Goal: Task Accomplishment & Management: Complete application form

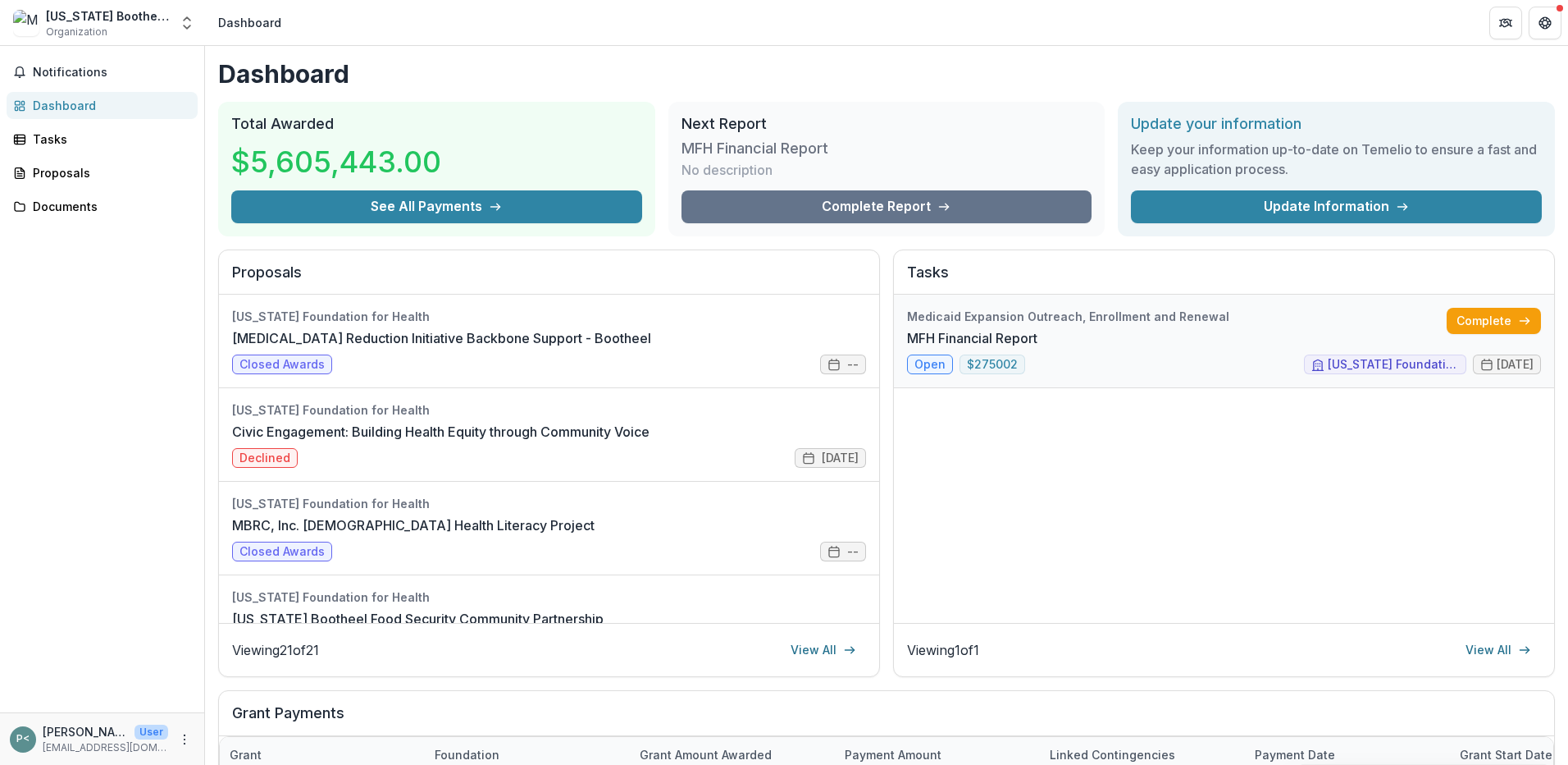
click at [918, 348] on link "MFH Financial Report" at bounding box center [972, 338] width 130 height 20
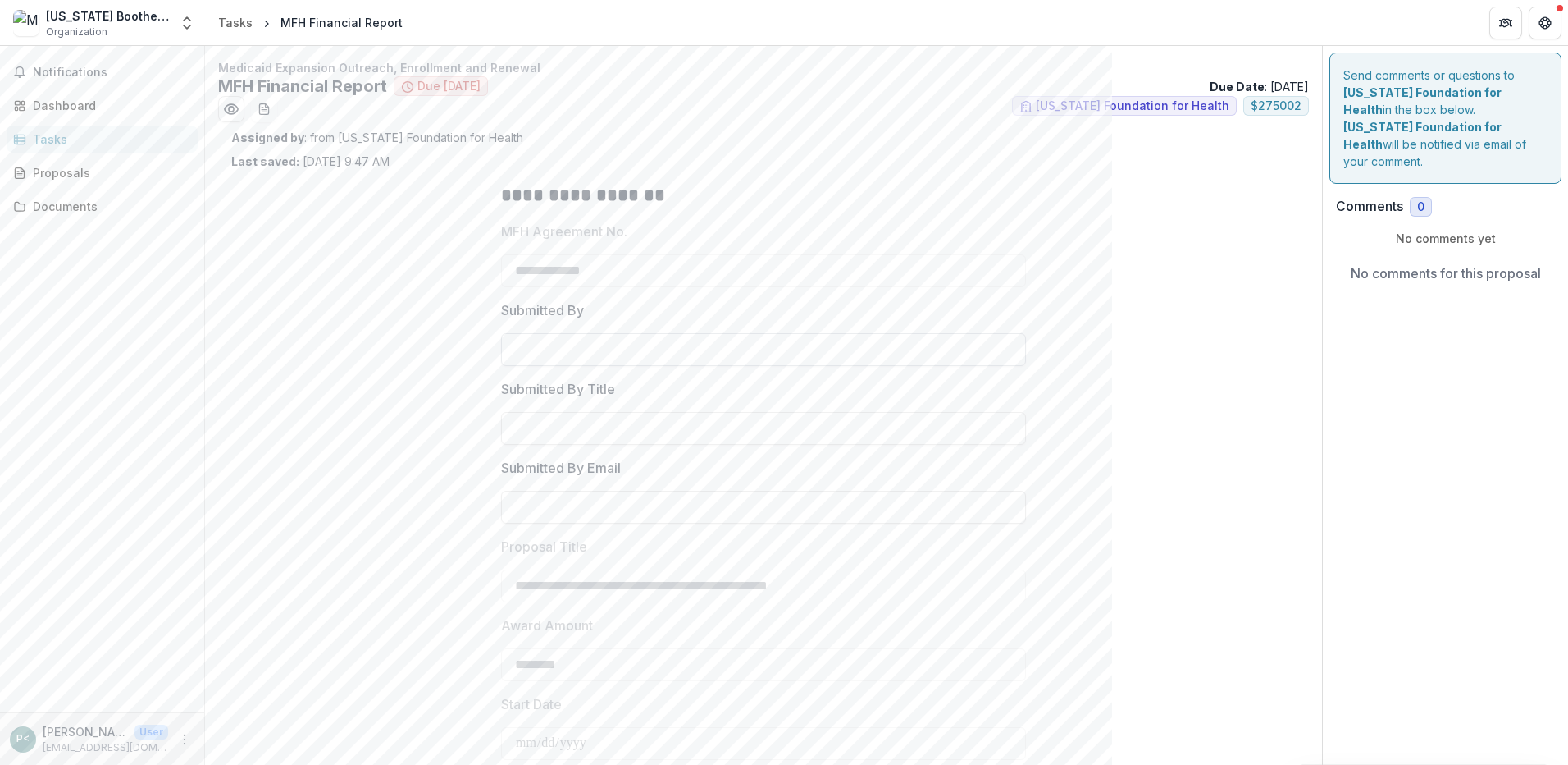
click at [514, 350] on input "Submitted By" at bounding box center [763, 349] width 525 height 33
type input "**********"
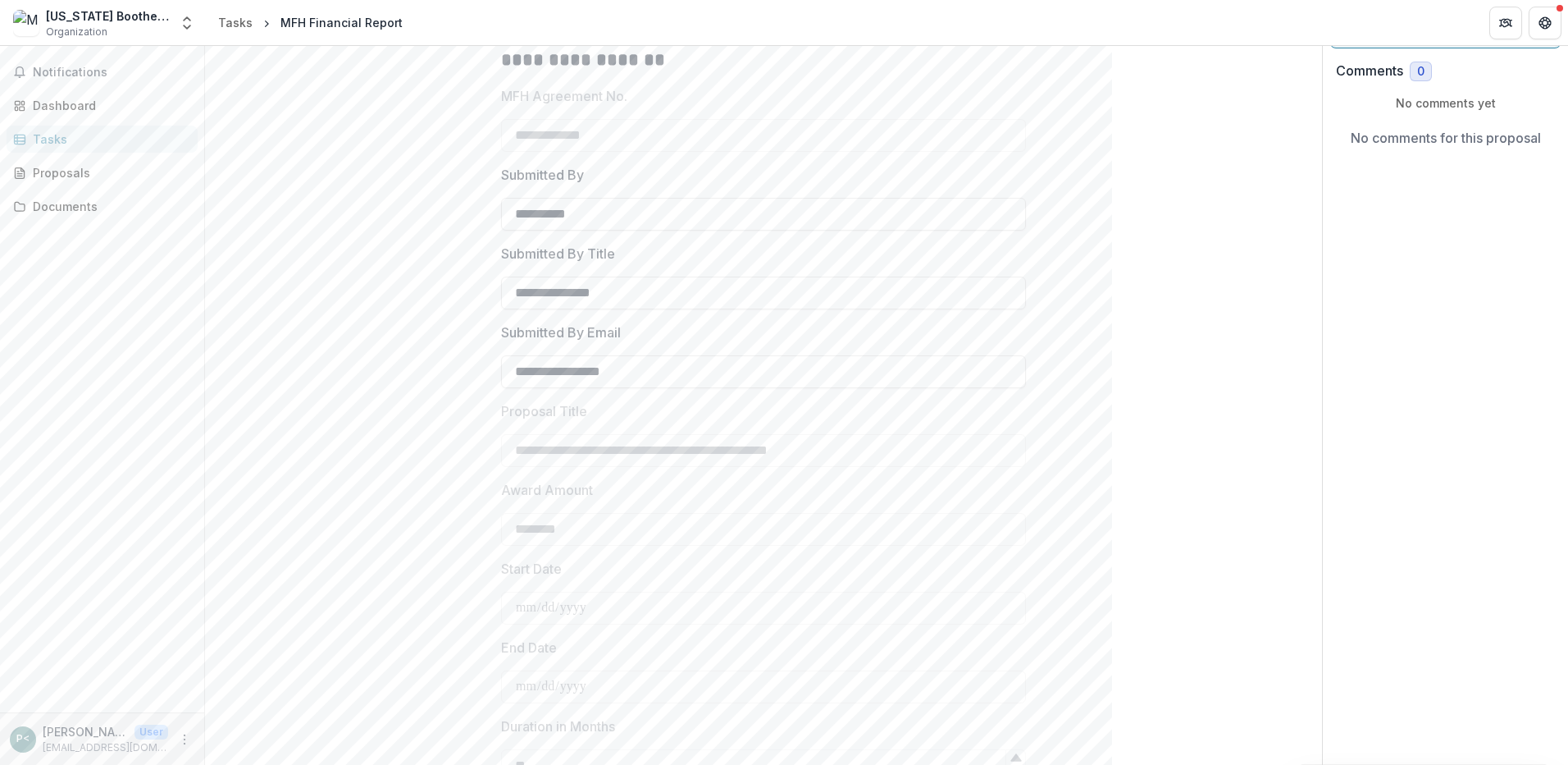
scroll to position [164, 0]
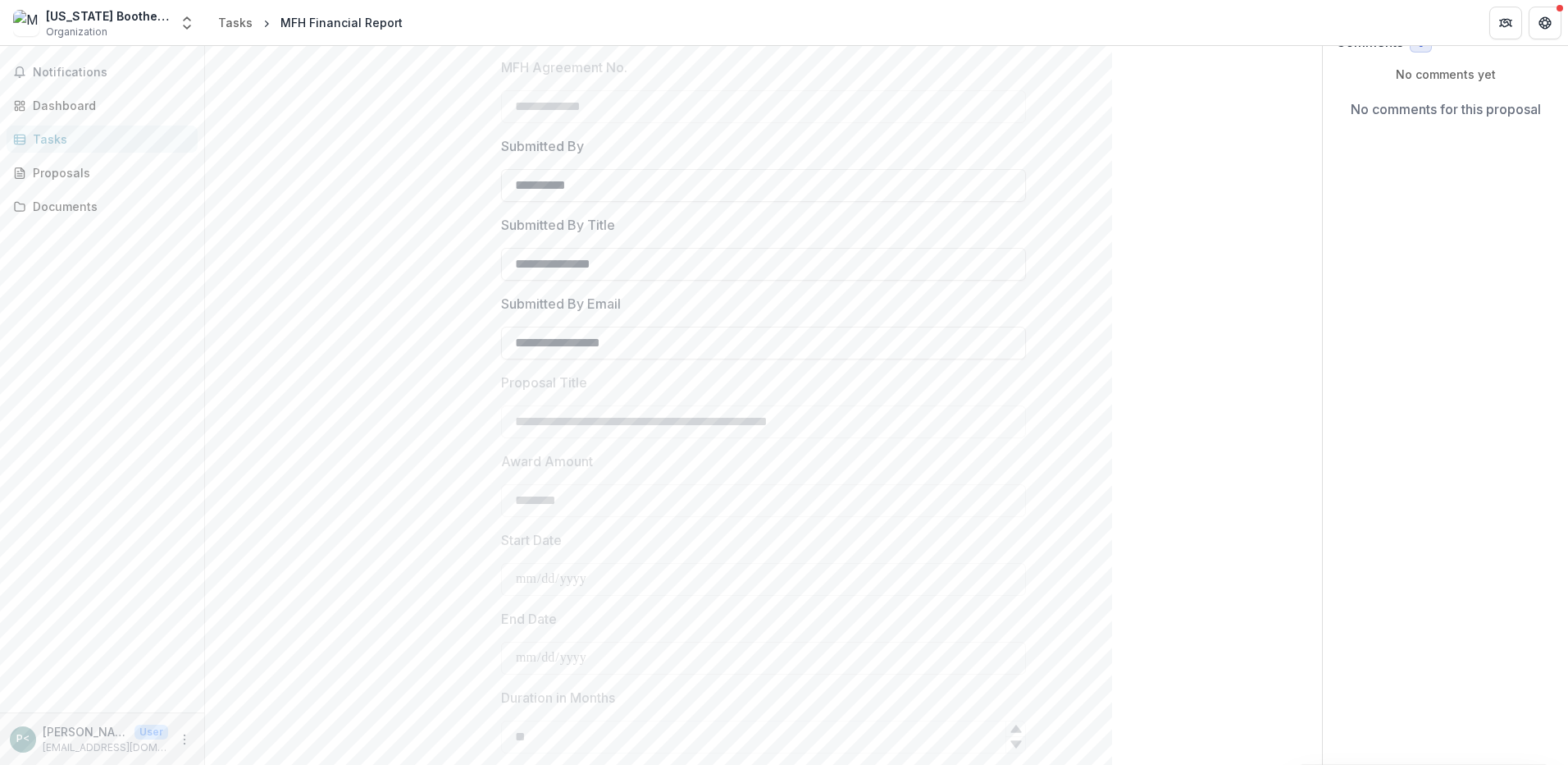
click at [642, 467] on label "Award Amount" at bounding box center [758, 461] width 515 height 20
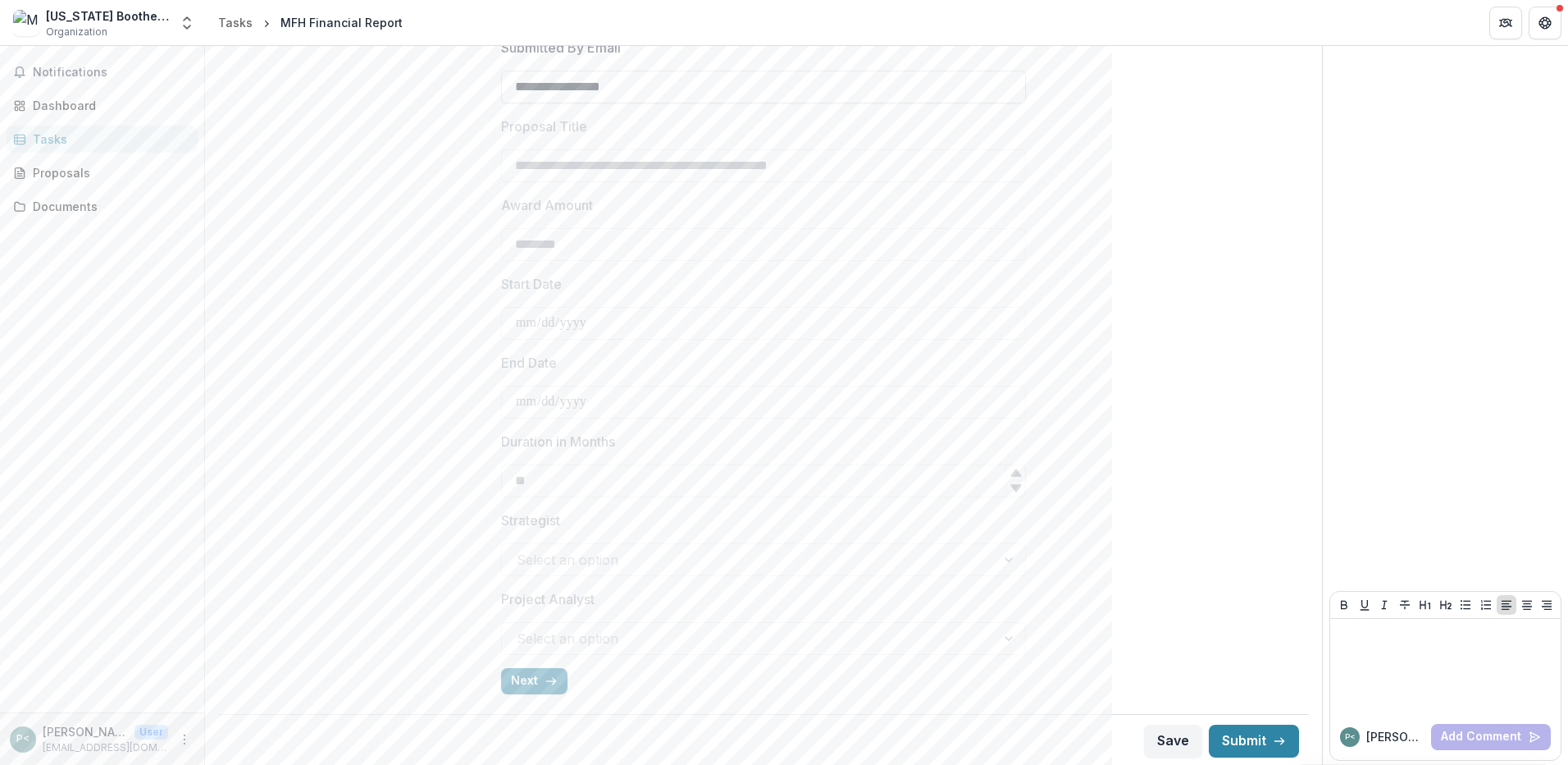
scroll to position [422, 0]
click at [545, 681] on icon "button" at bounding box center [551, 679] width 13 height 13
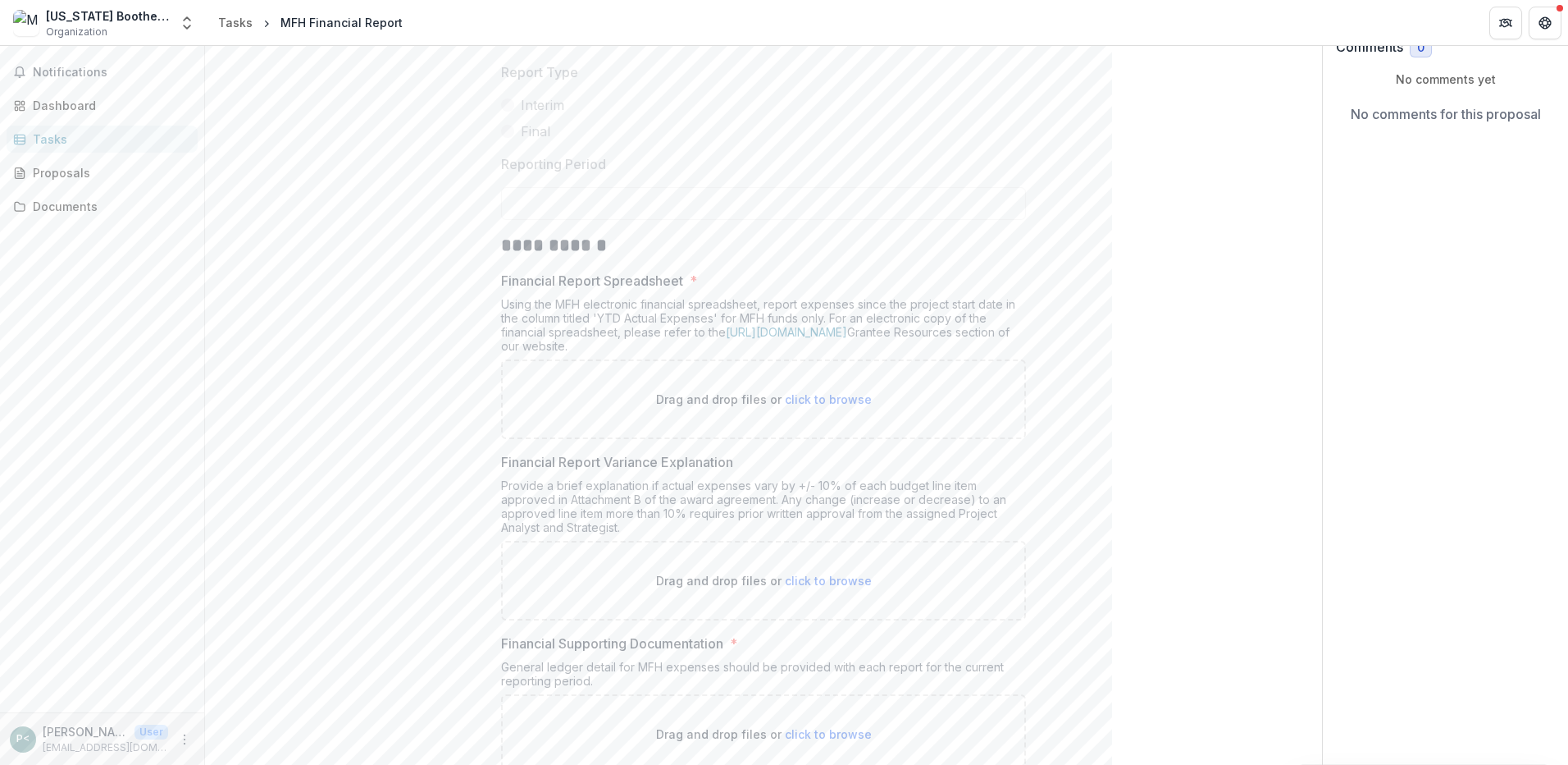
scroll to position [164, 0]
click at [826, 390] on span "click to browse" at bounding box center [828, 394] width 87 height 14
type input "**********"
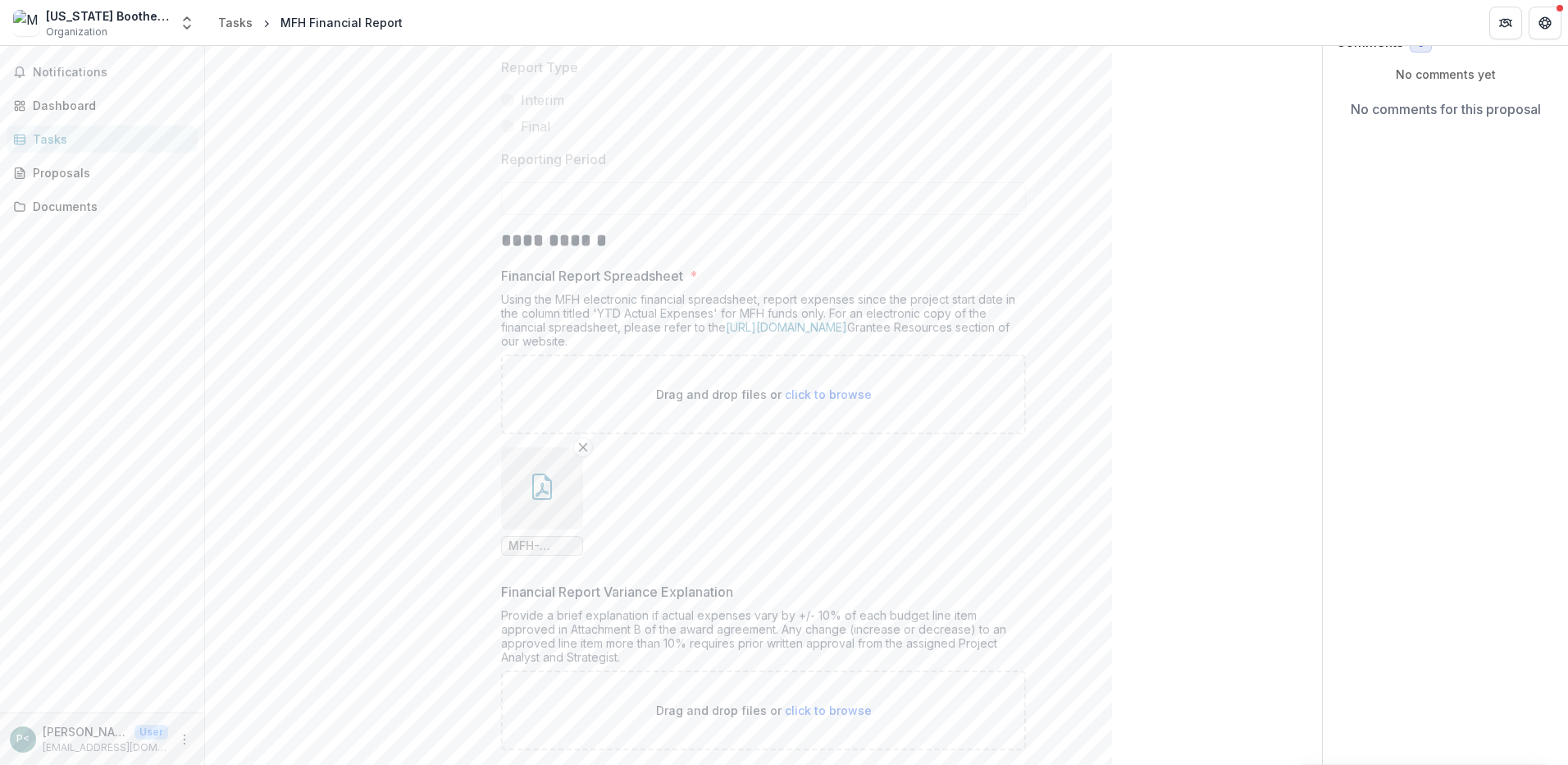
click at [530, 547] on span "MFH-Financial-Report-Grants-Awarded-2024-Present.pdf" at bounding box center [542, 546] width 67 height 14
click at [534, 486] on icon "button" at bounding box center [542, 487] width 26 height 26
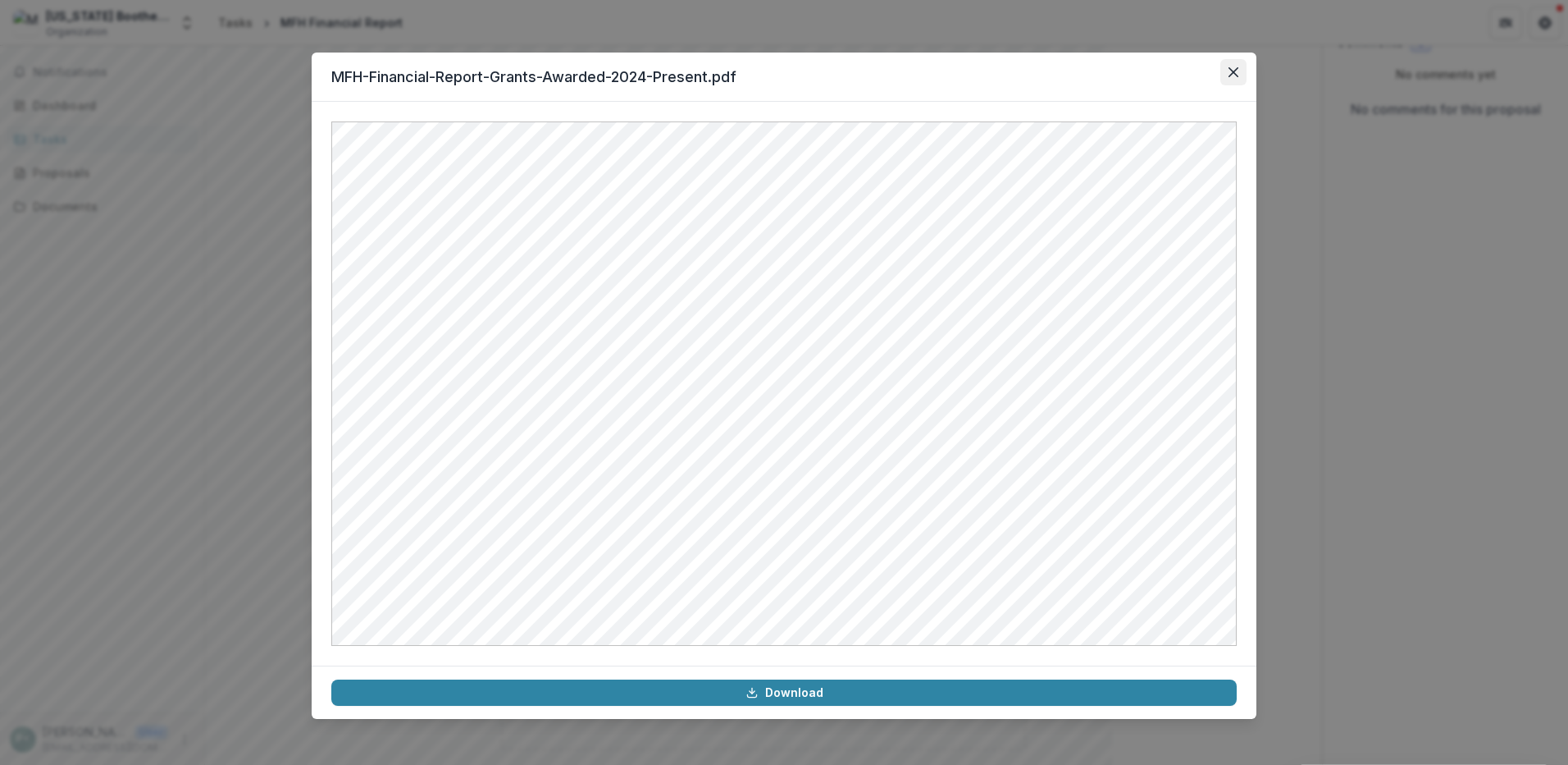
click at [1232, 75] on icon "Close" at bounding box center [1234, 72] width 10 height 10
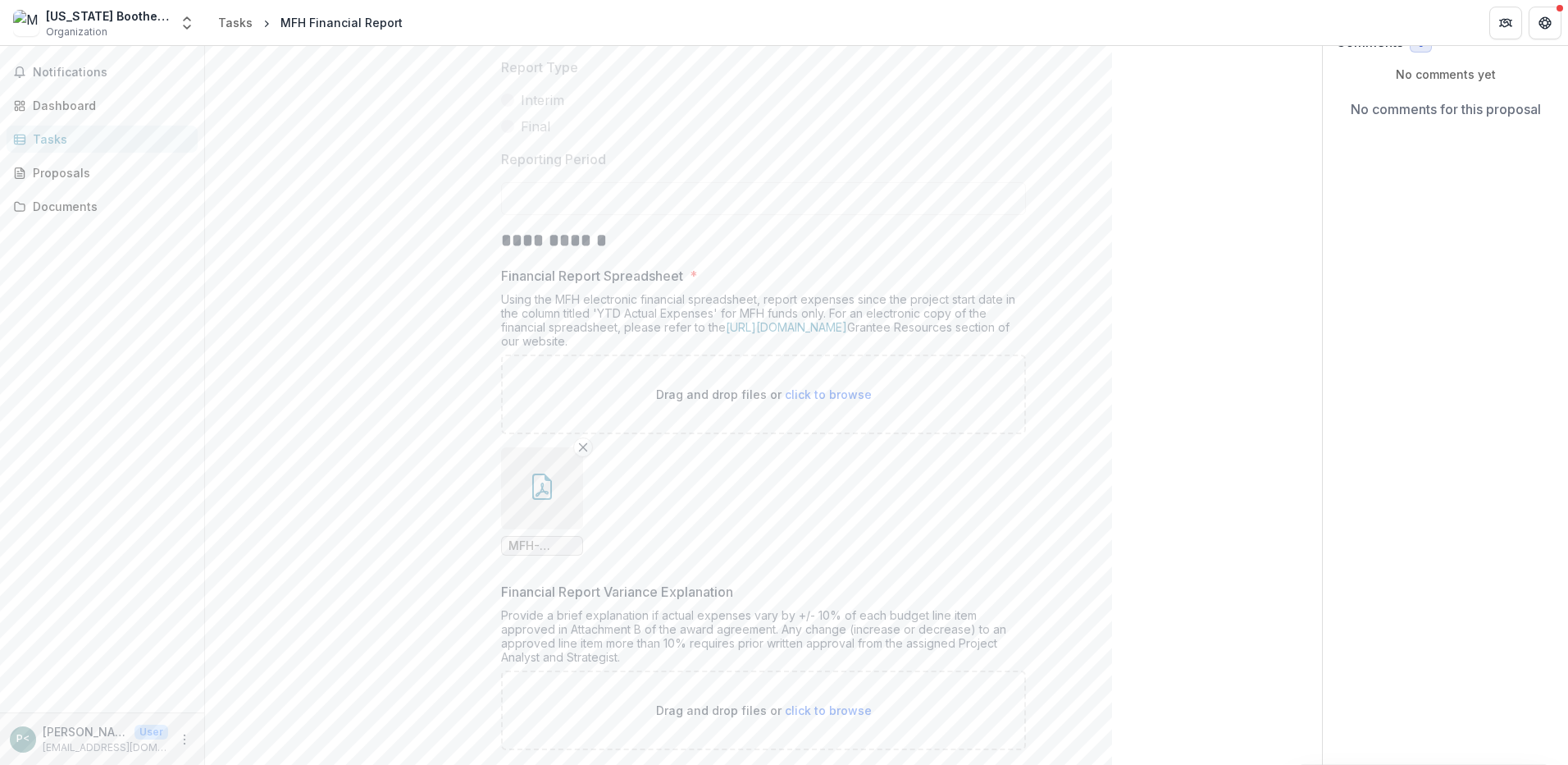
click at [1017, 463] on ul "MFH-Financial-Report-Grants-Awarded-2024-Present.pdf" at bounding box center [763, 502] width 525 height 109
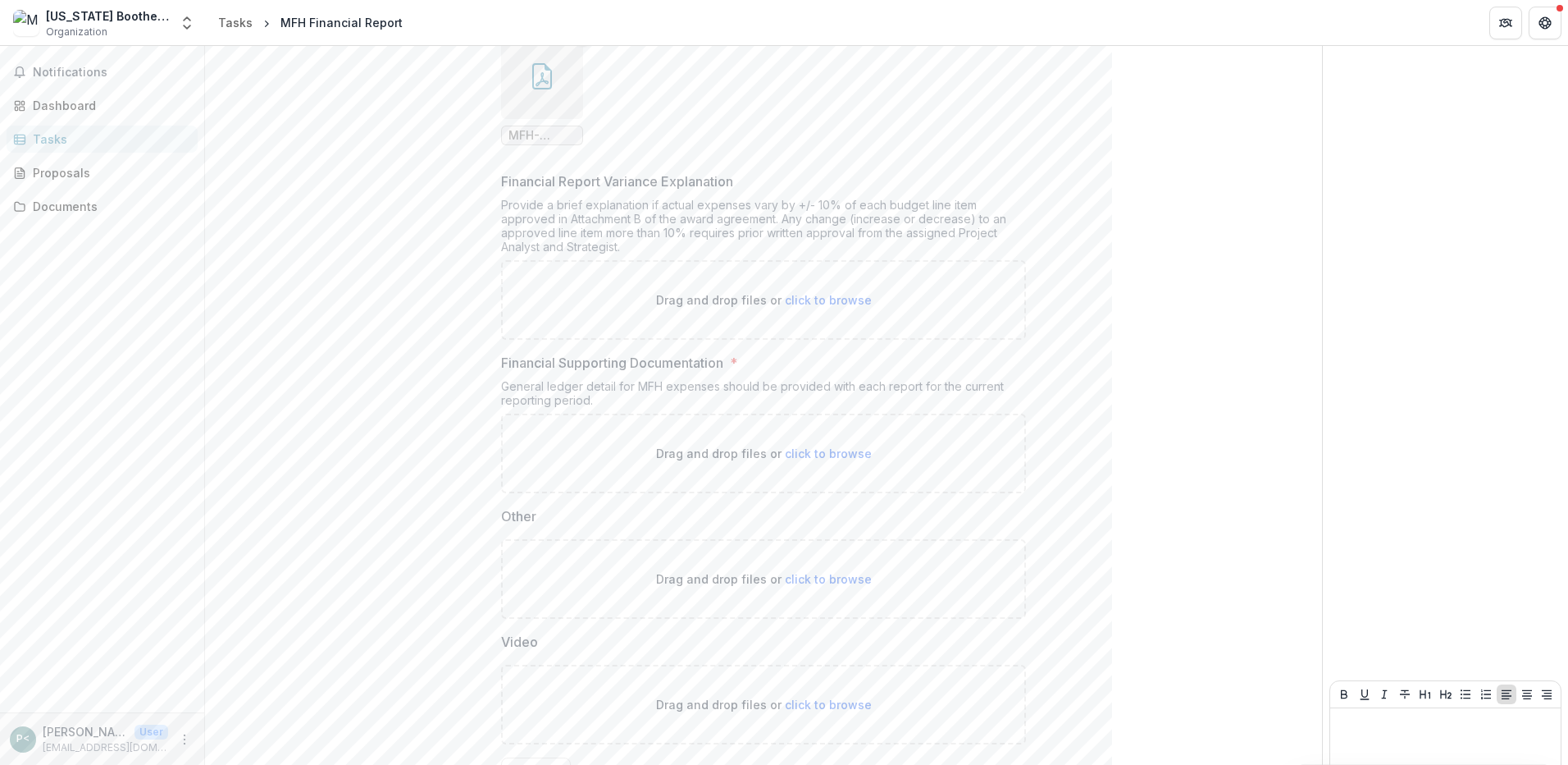
scroll to position [667, 0]
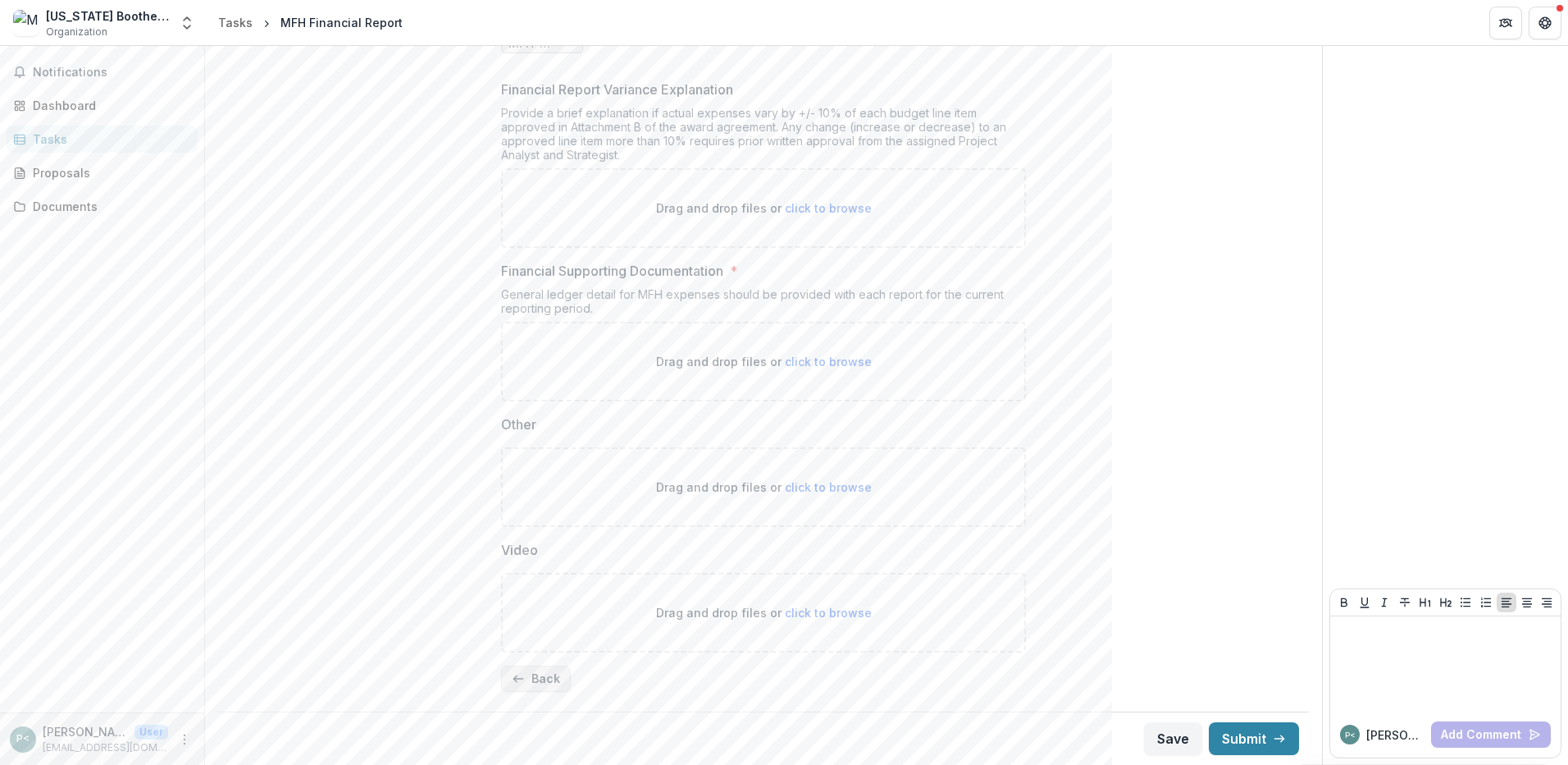
click at [519, 679] on line "button" at bounding box center [519, 679] width 9 height 0
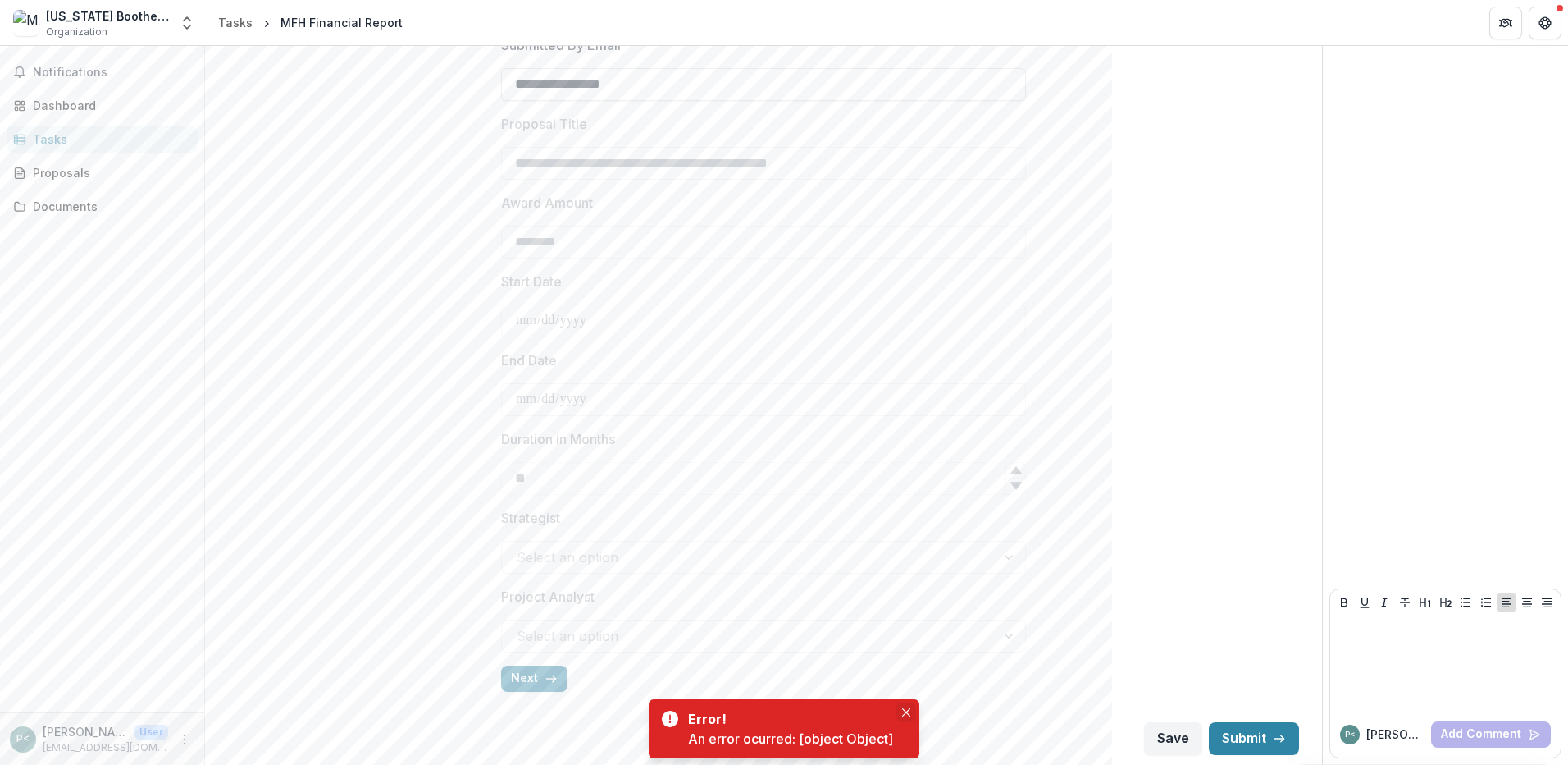
click at [905, 706] on button "Close" at bounding box center [906, 712] width 20 height 20
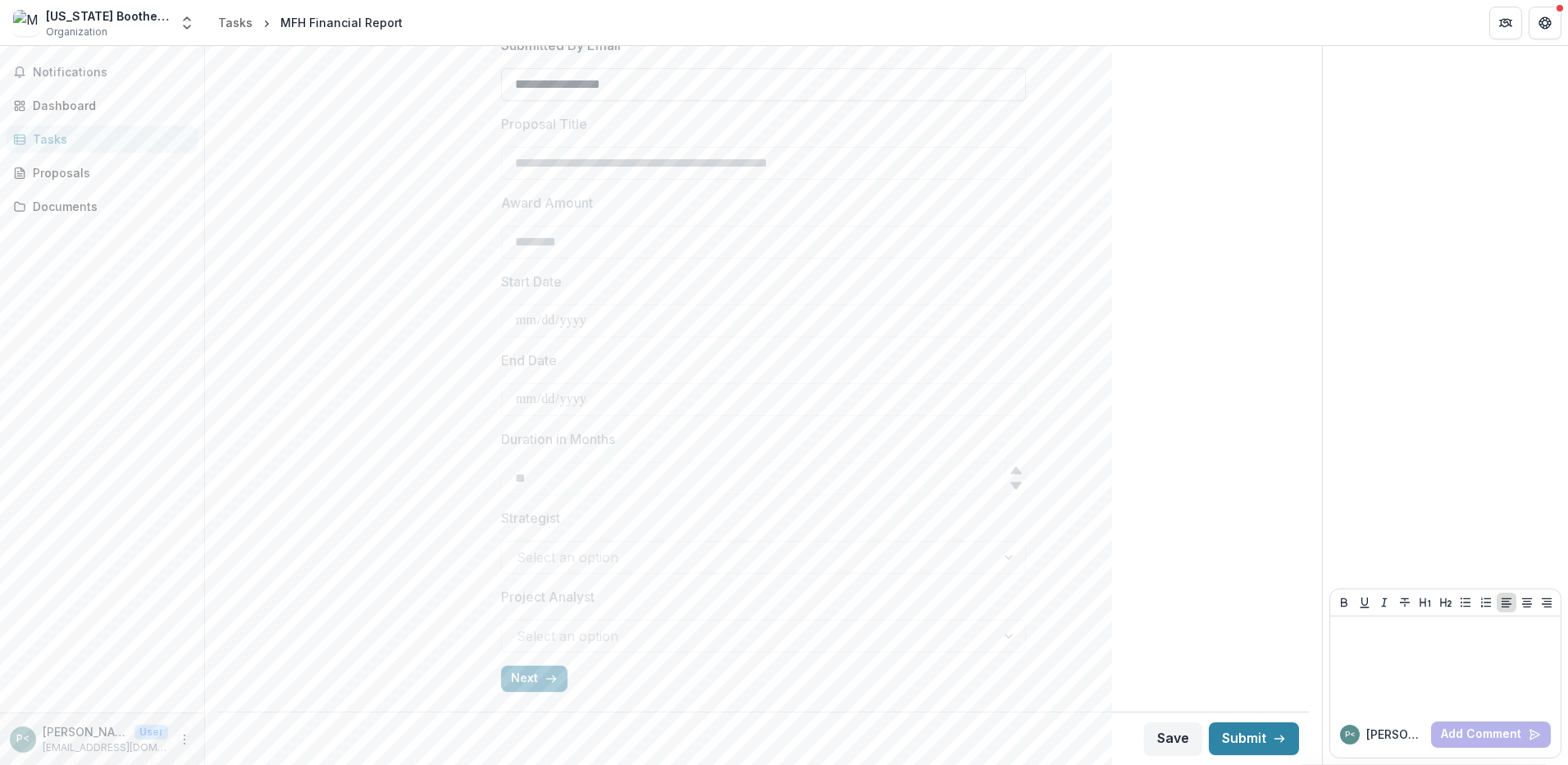
click at [251, 297] on div "**********" at bounding box center [763, 226] width 1064 height 958
click at [527, 675] on button "Next" at bounding box center [534, 679] width 66 height 26
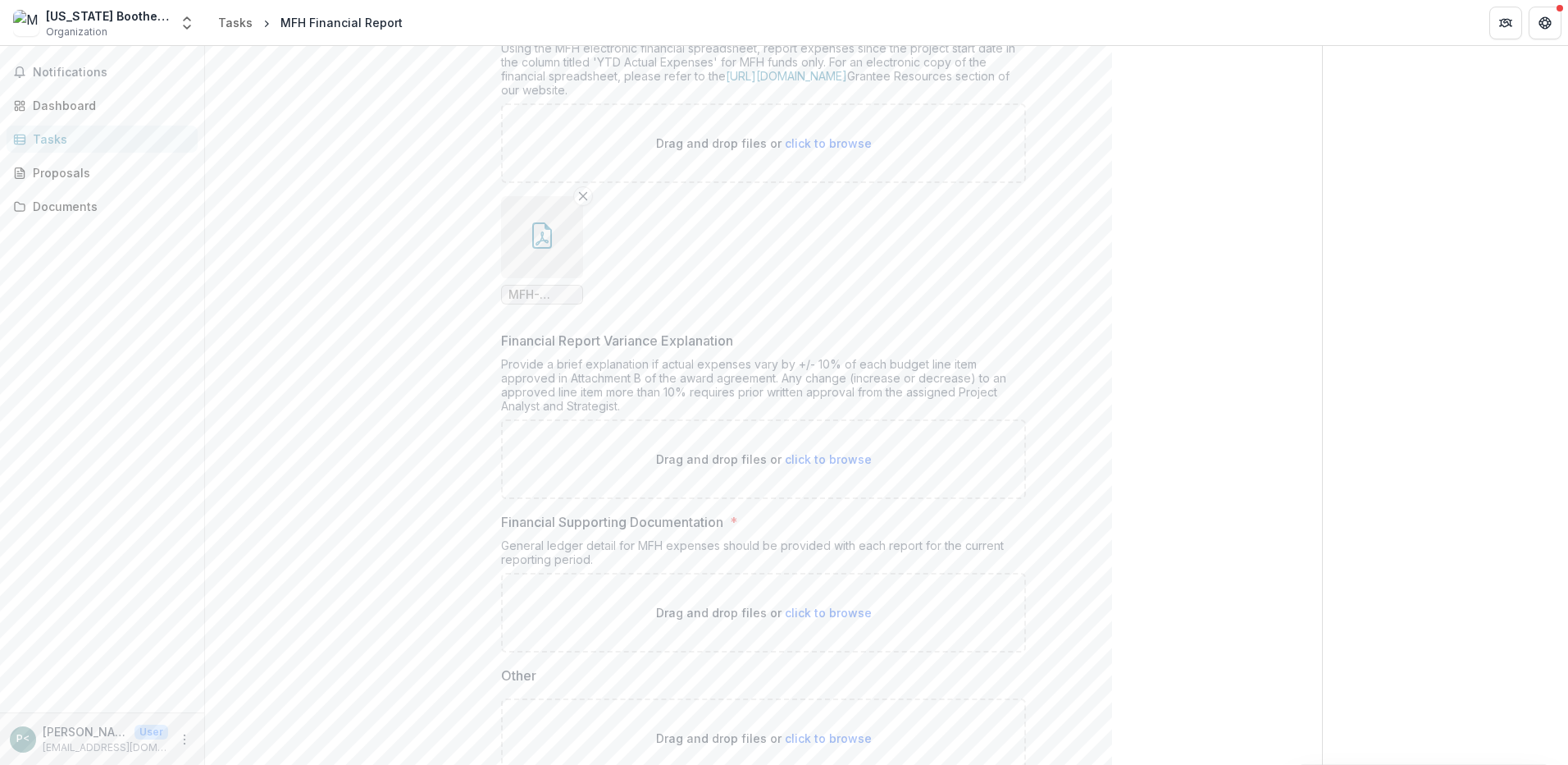
scroll to position [585, 0]
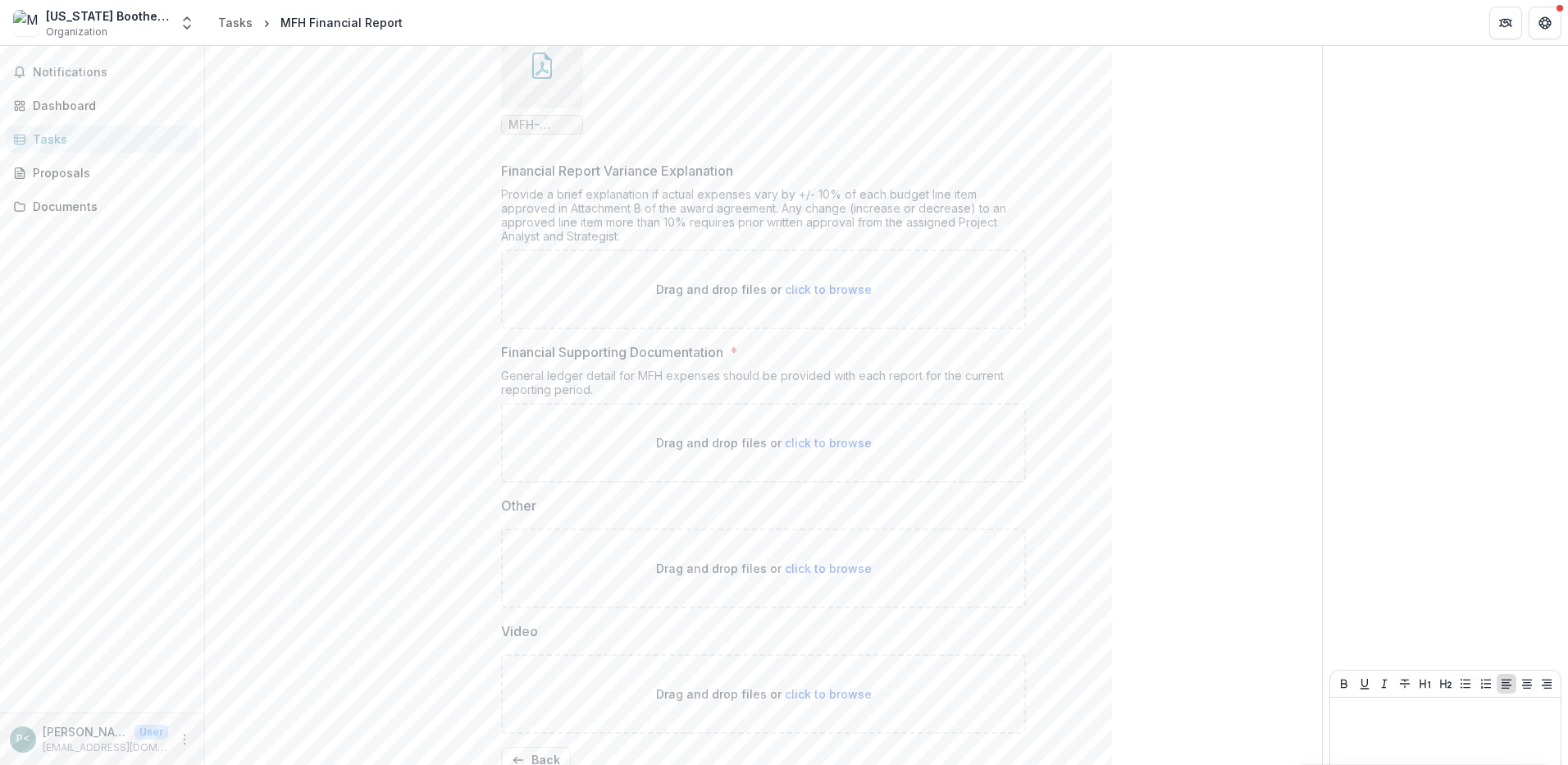
click at [540, 73] on icon "button" at bounding box center [542, 66] width 26 height 26
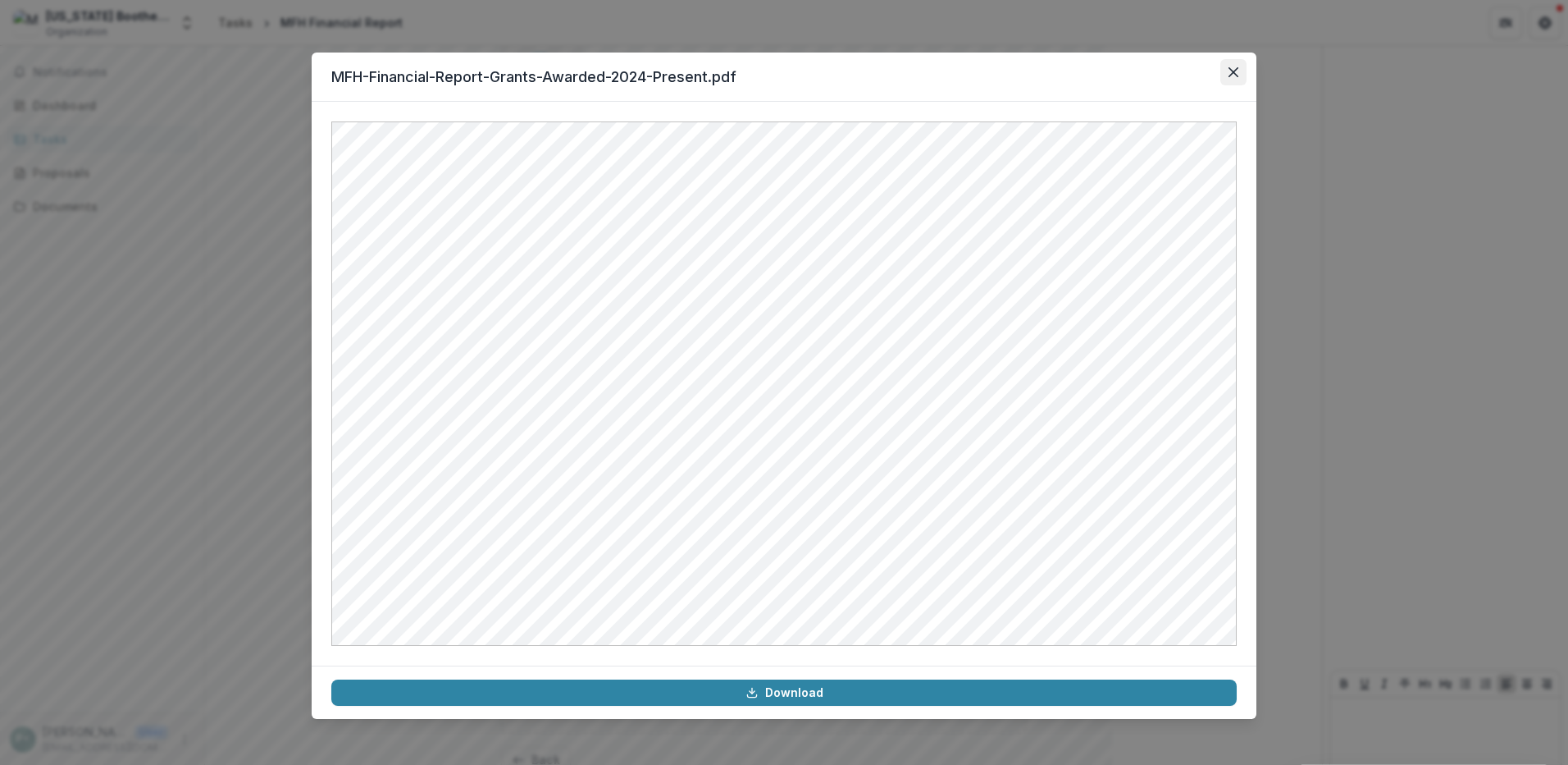
click at [1238, 74] on button "Close" at bounding box center [1234, 72] width 26 height 26
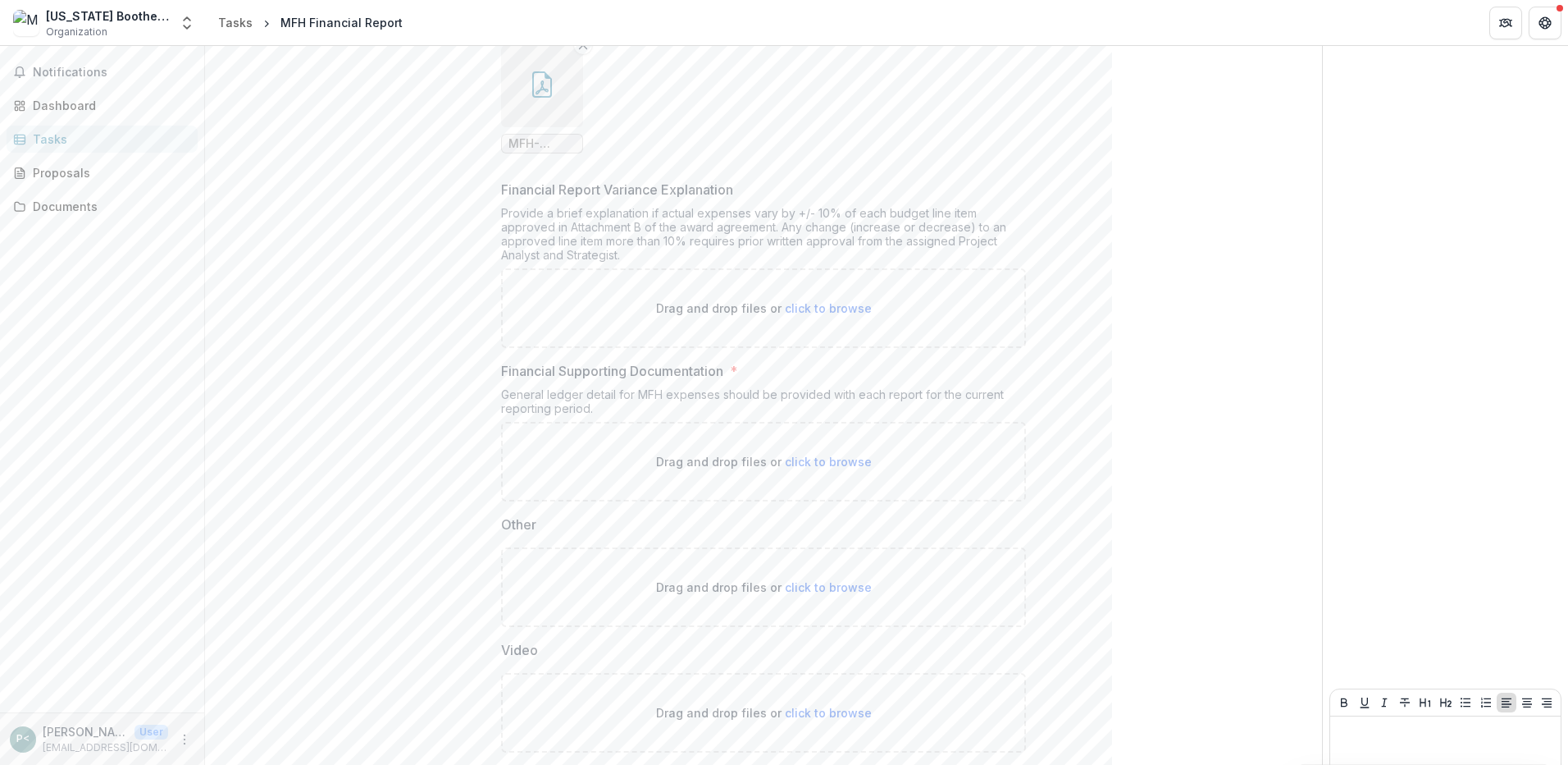
click at [792, 308] on span "click to browse" at bounding box center [828, 308] width 87 height 14
type input "**********"
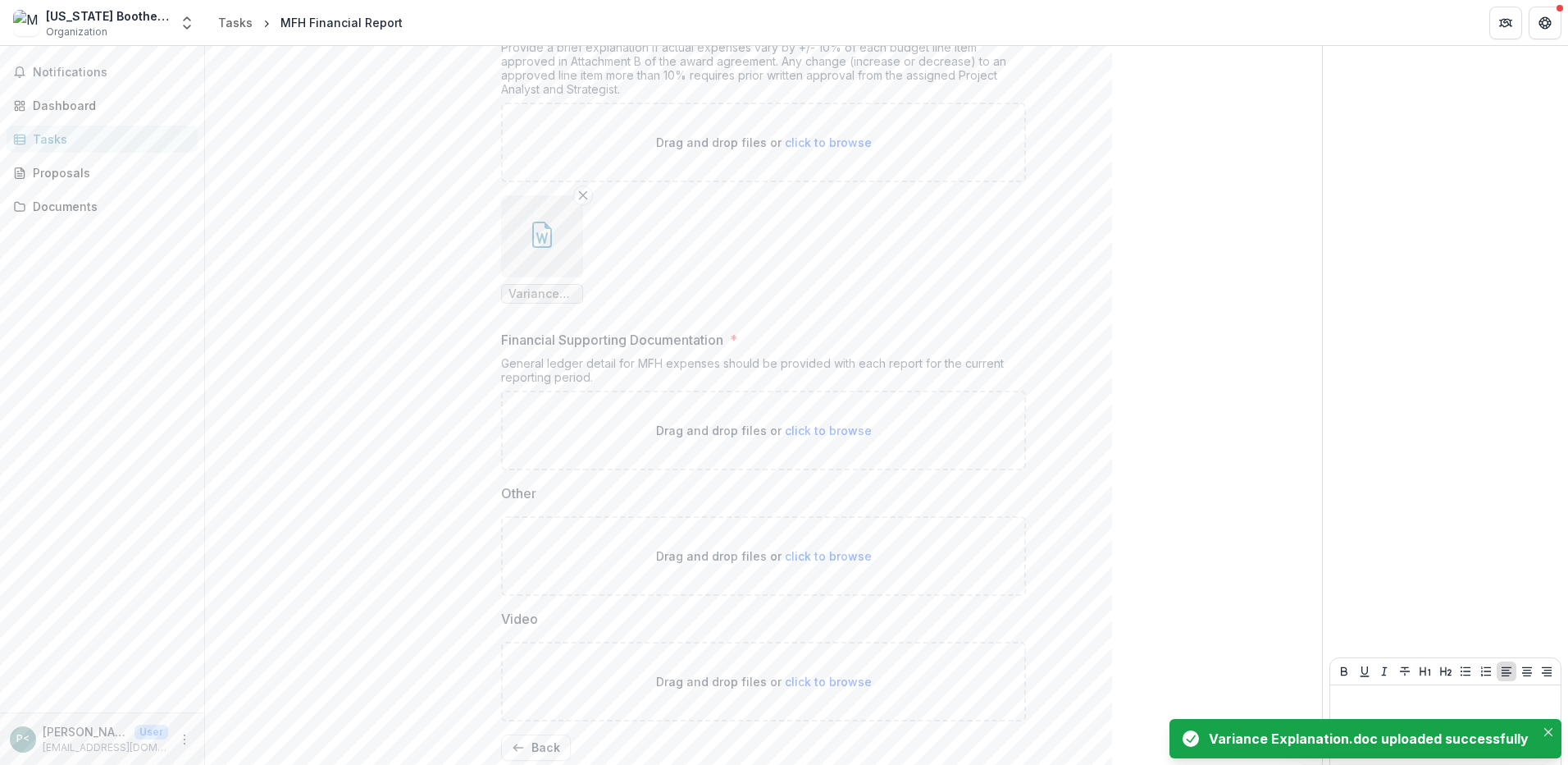
scroll to position [802, 0]
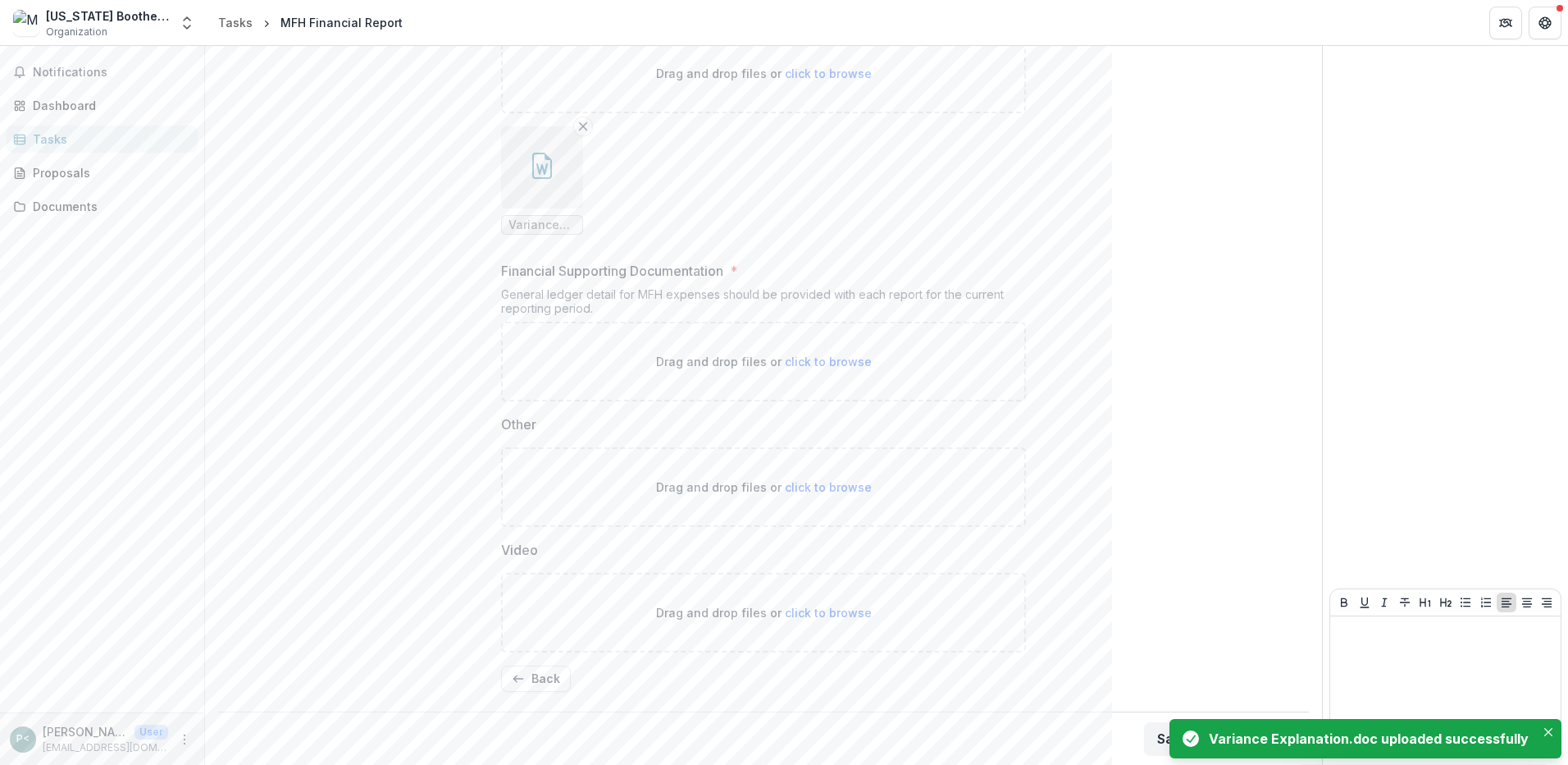
click at [803, 360] on span "click to browse" at bounding box center [828, 361] width 87 height 14
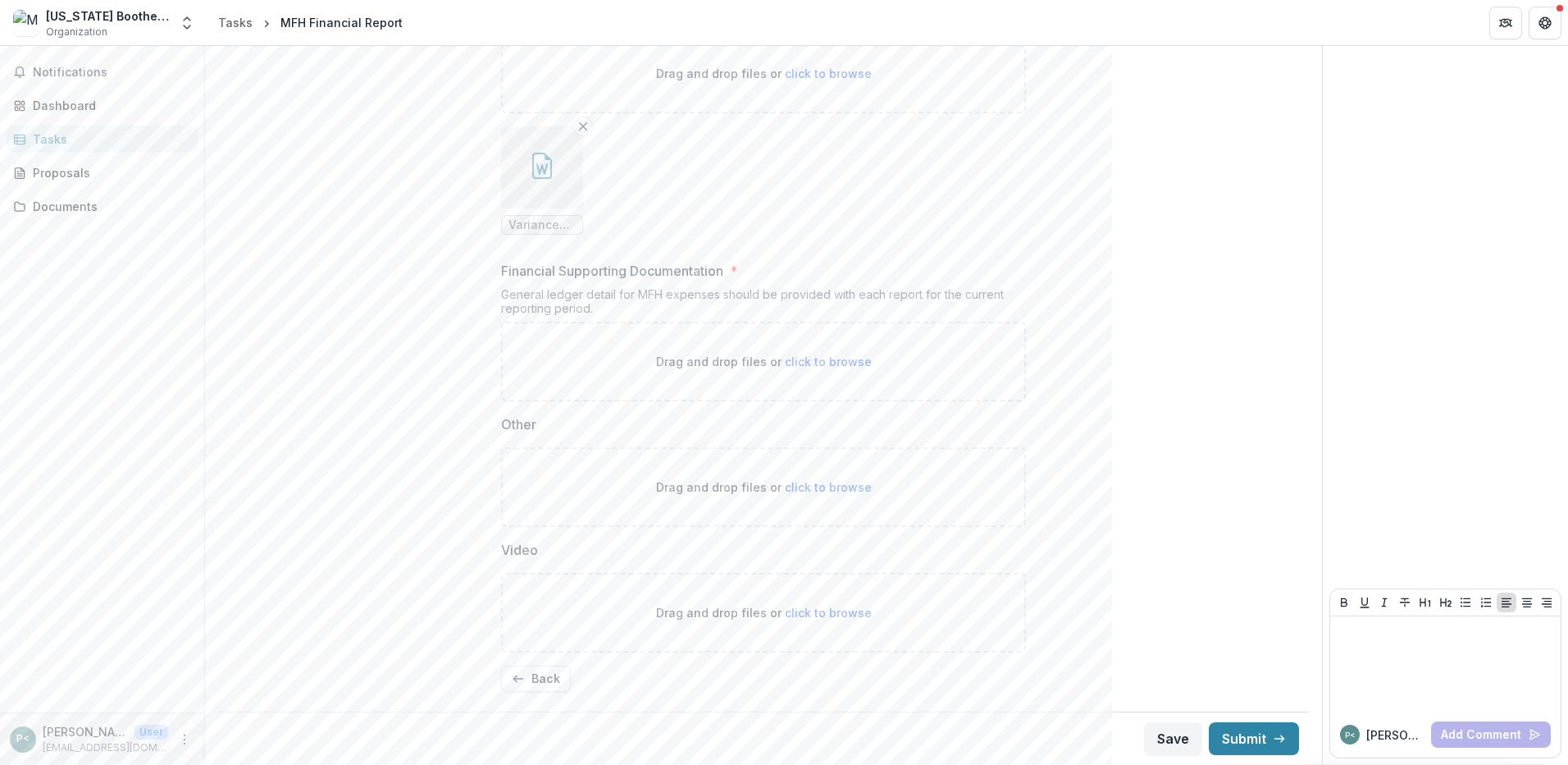
type input "**********"
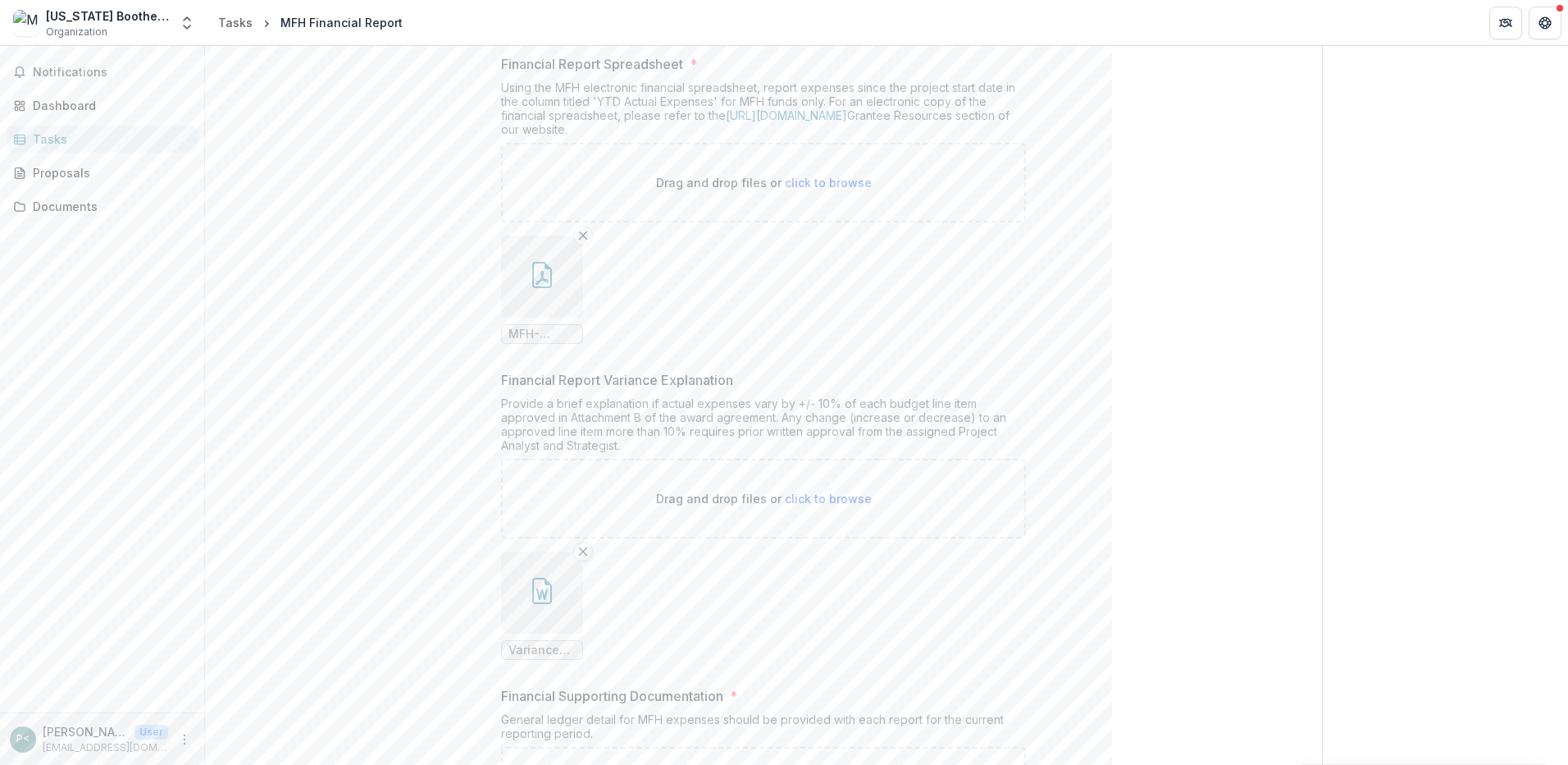
scroll to position [361, 0]
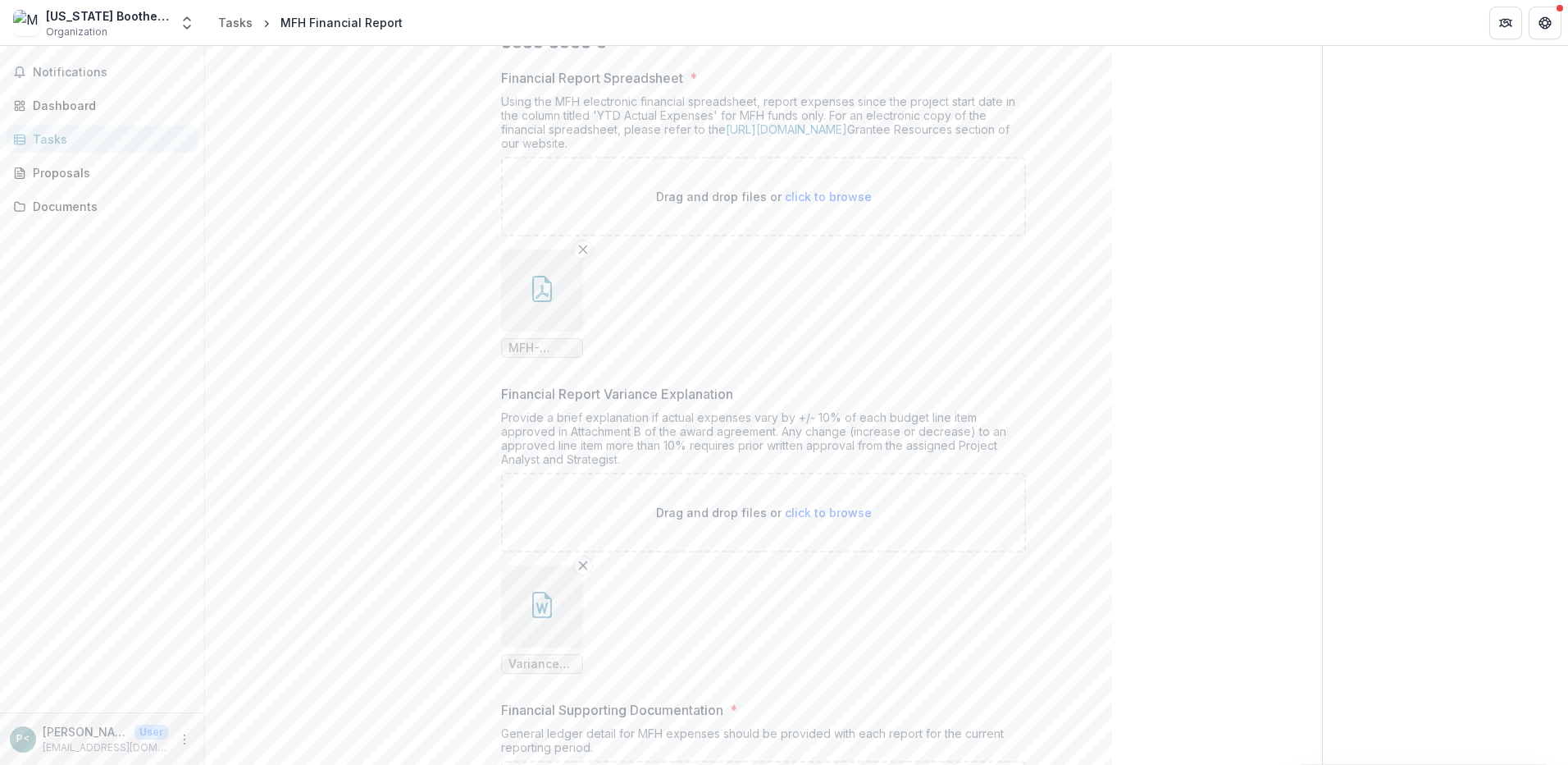
click at [1231, 383] on div "**********" at bounding box center [763, 543] width 1064 height 1470
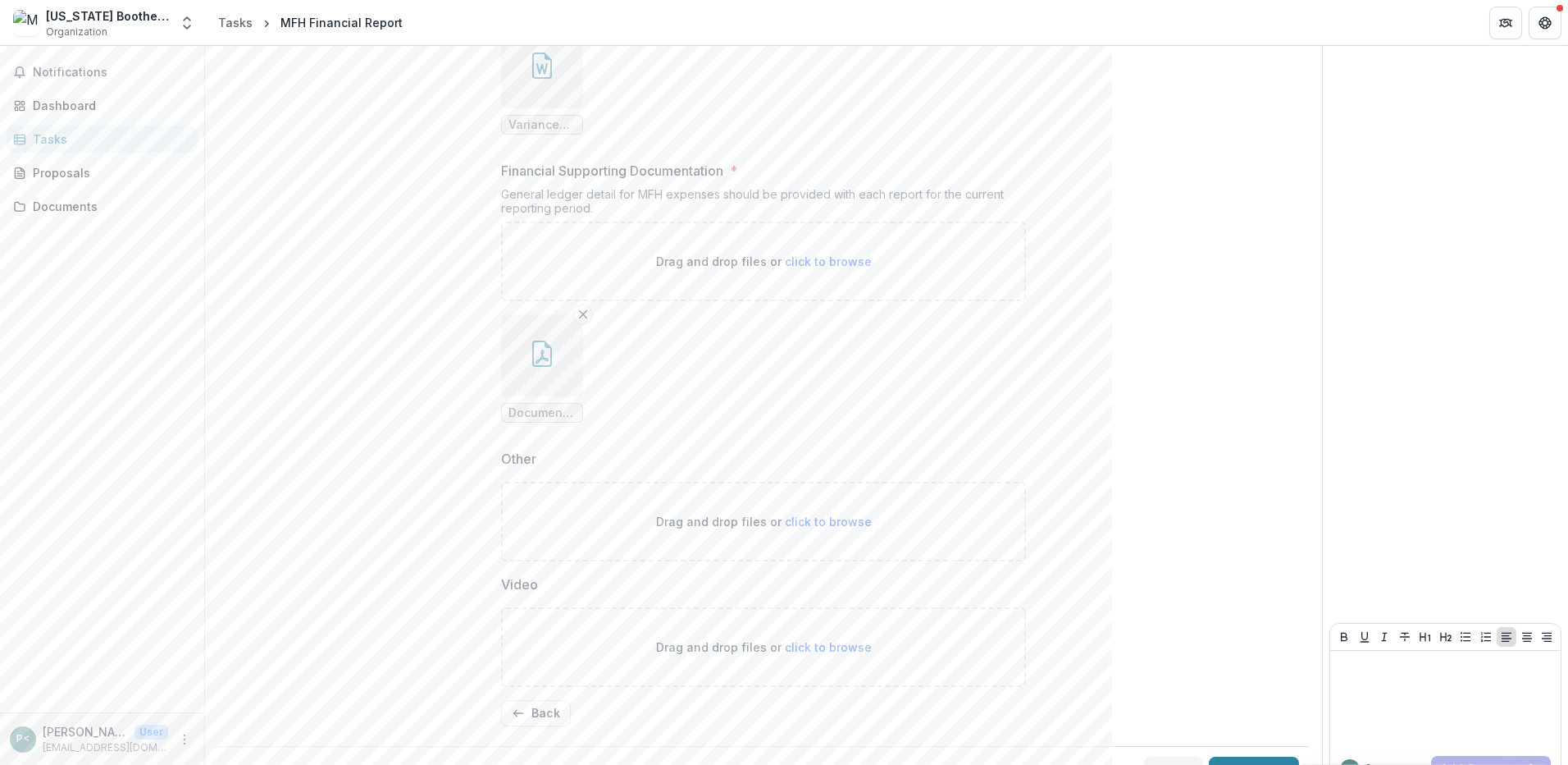
scroll to position [936, 0]
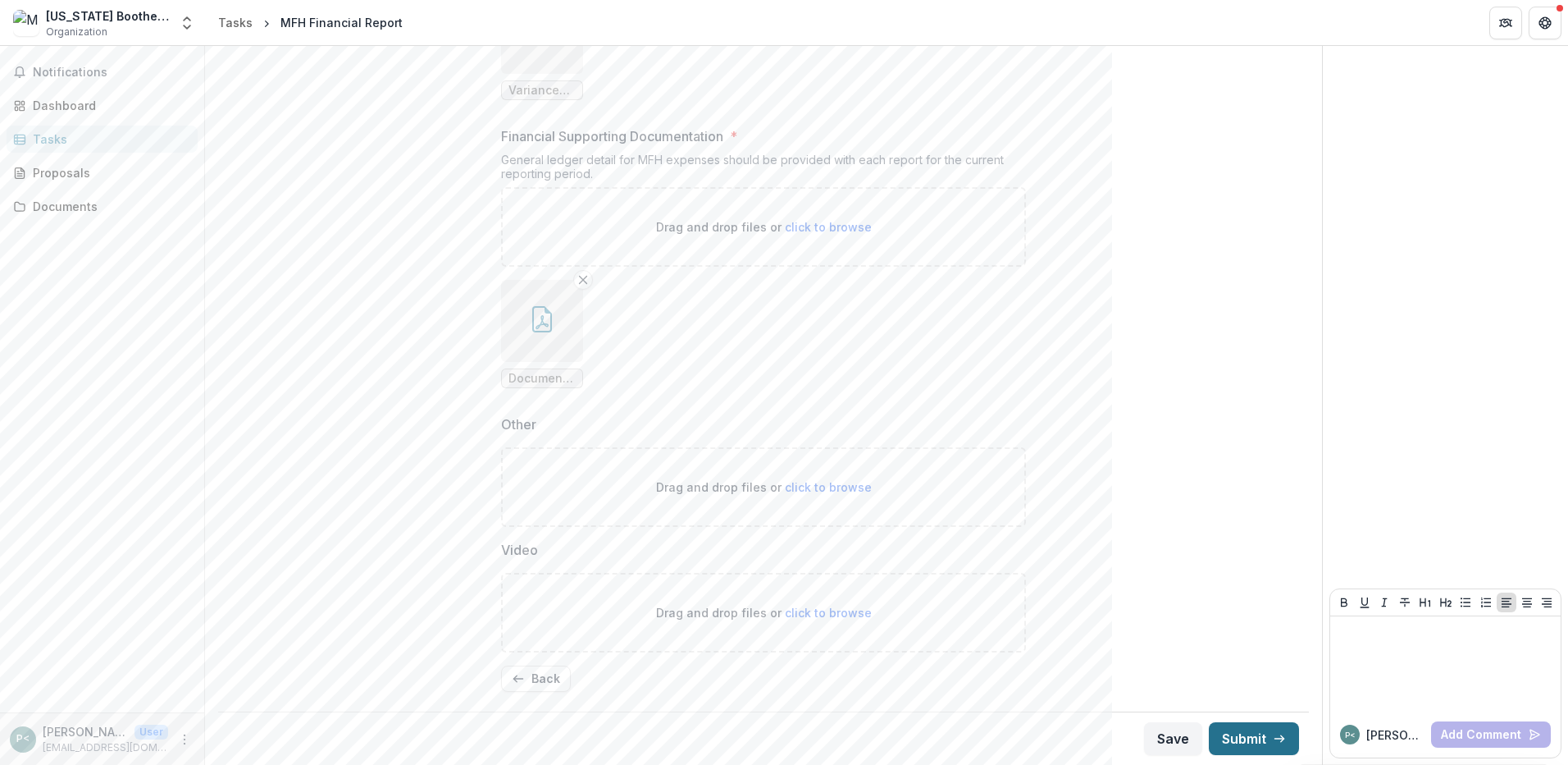
click at [1250, 745] on button "Submit" at bounding box center [1254, 738] width 90 height 33
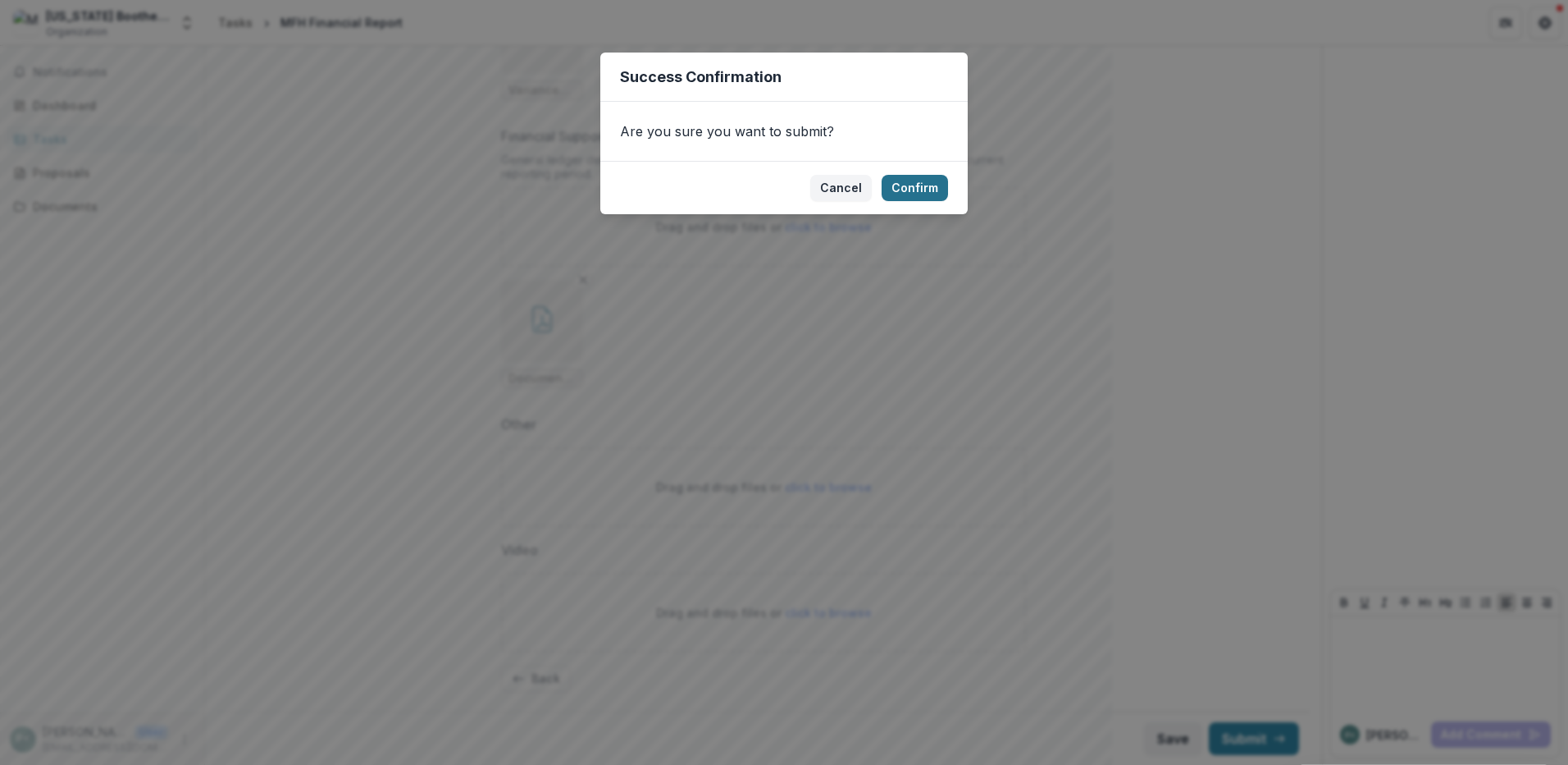
click at [926, 188] on button "Confirm" at bounding box center [915, 188] width 66 height 26
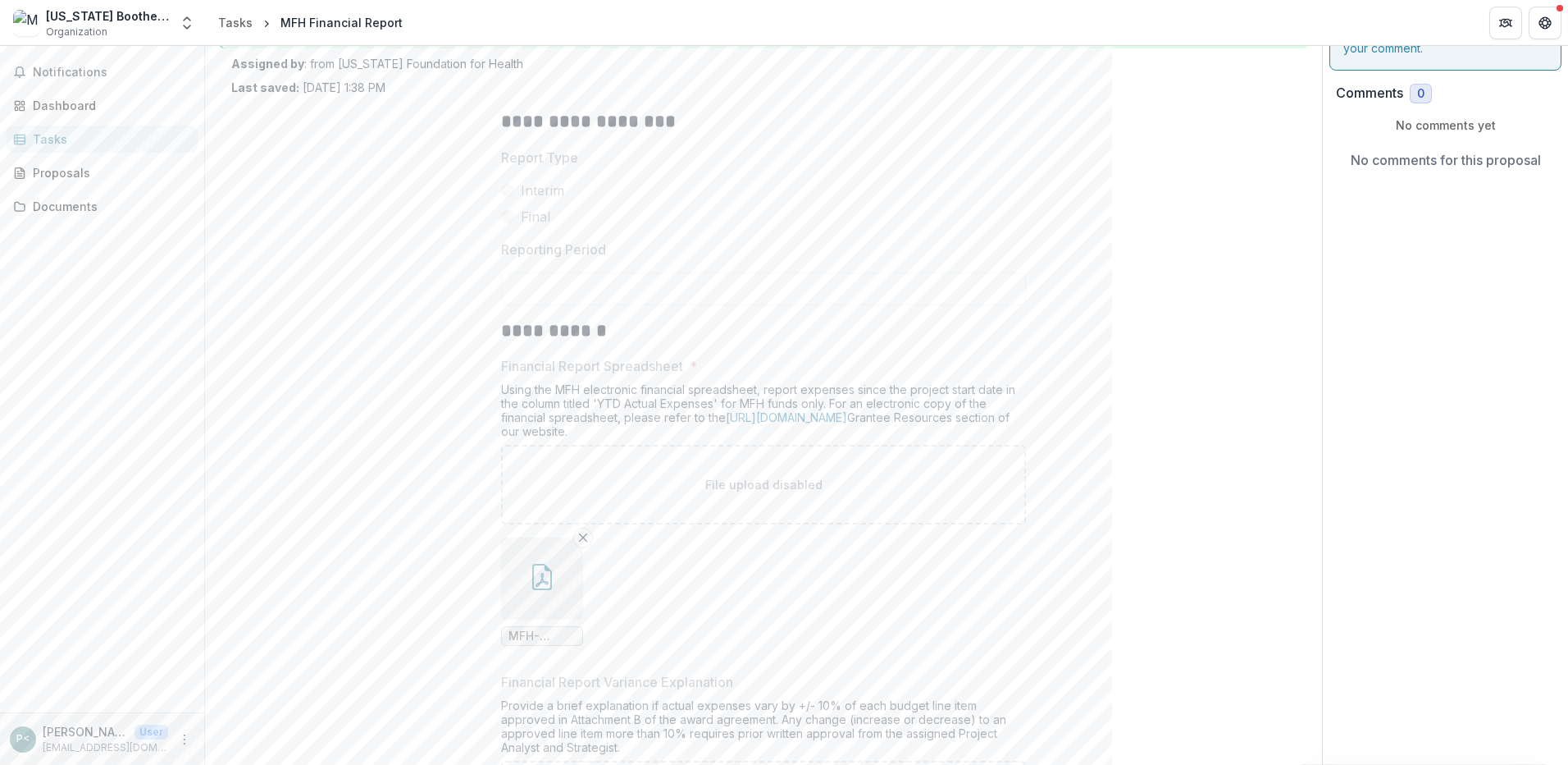
scroll to position [0, 0]
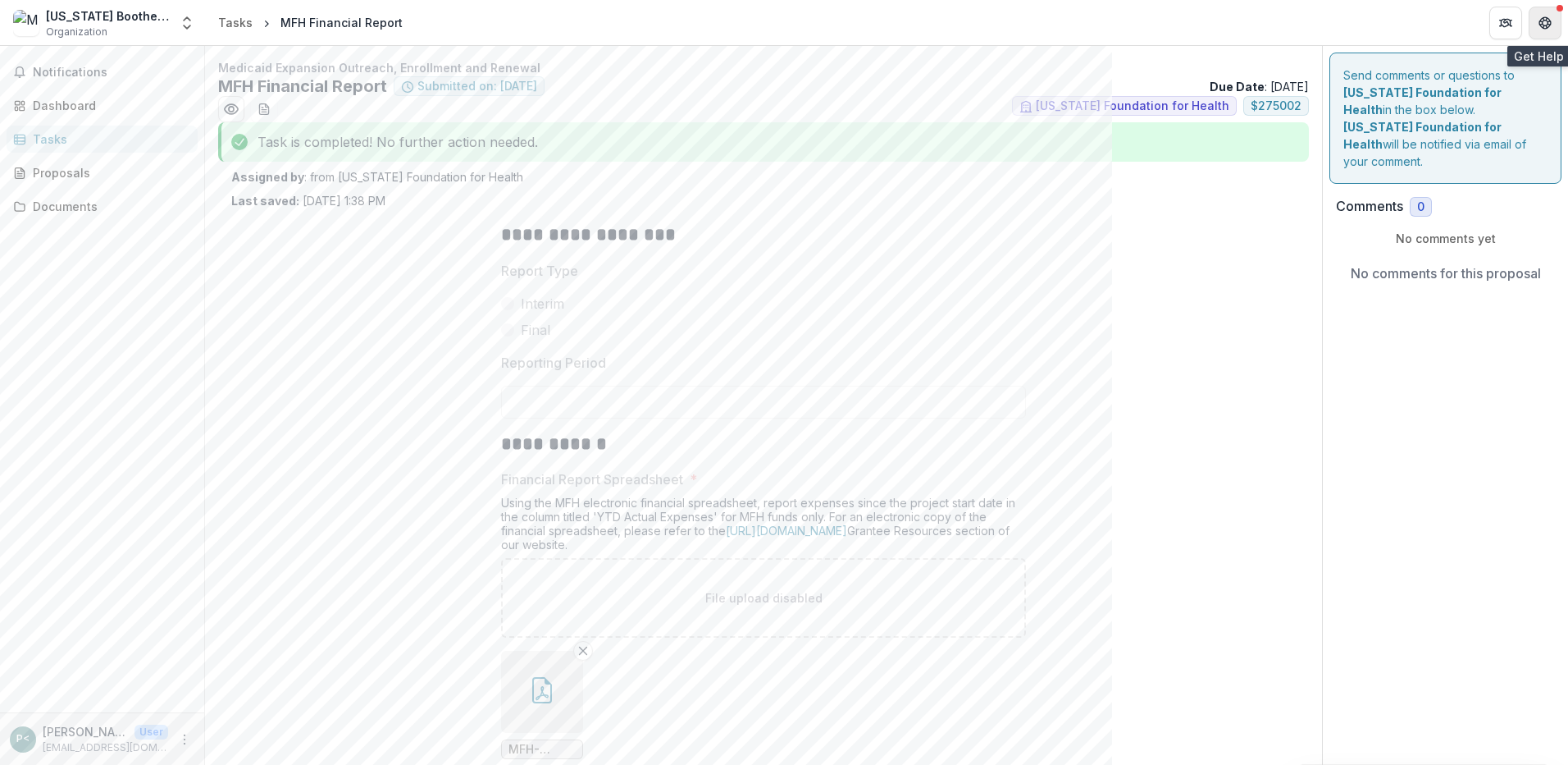
click at [1547, 23] on icon "Get Help" at bounding box center [1546, 23] width 13 height 13
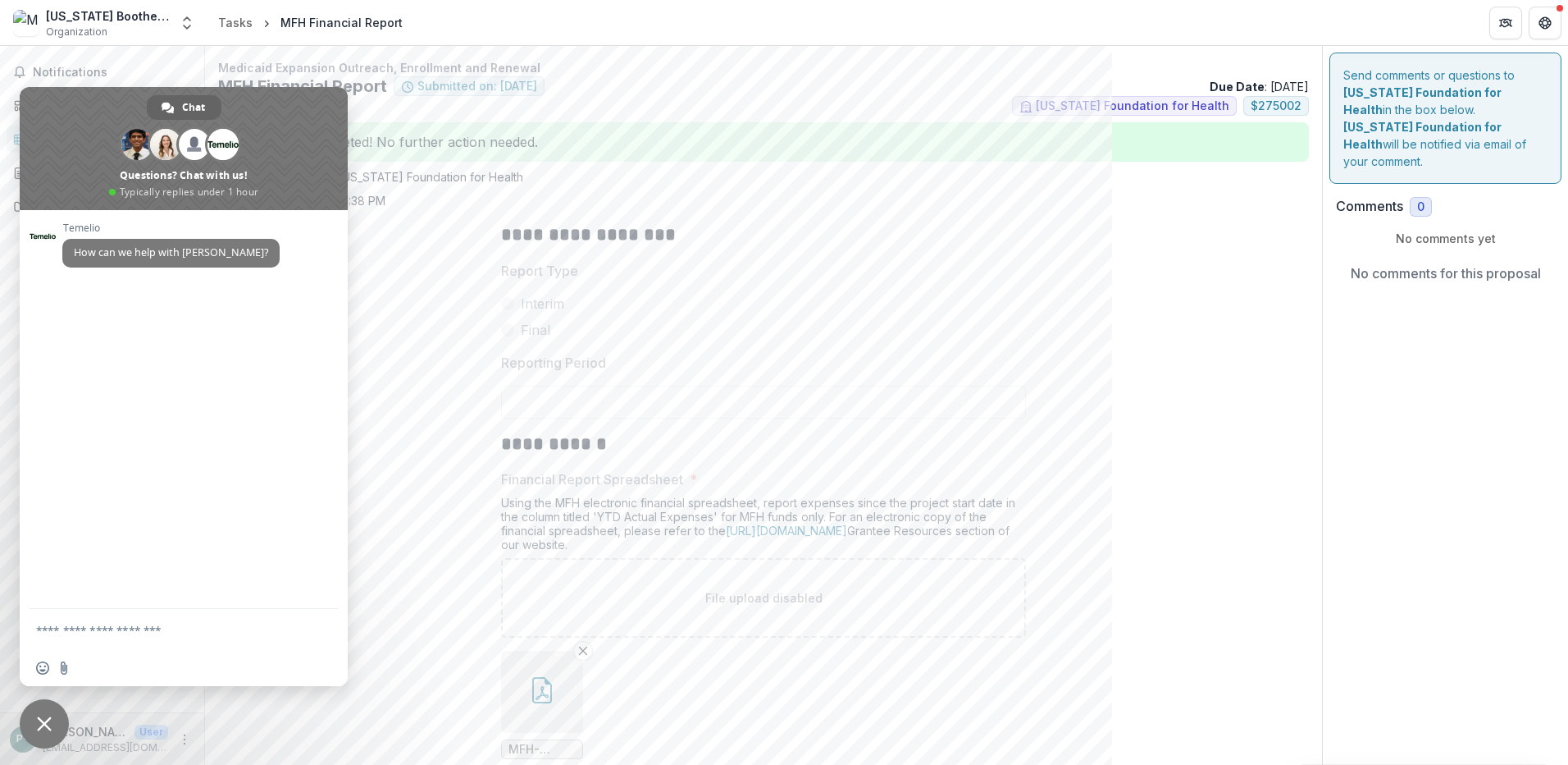
click at [48, 724] on span "Close chat" at bounding box center [44, 724] width 15 height 15
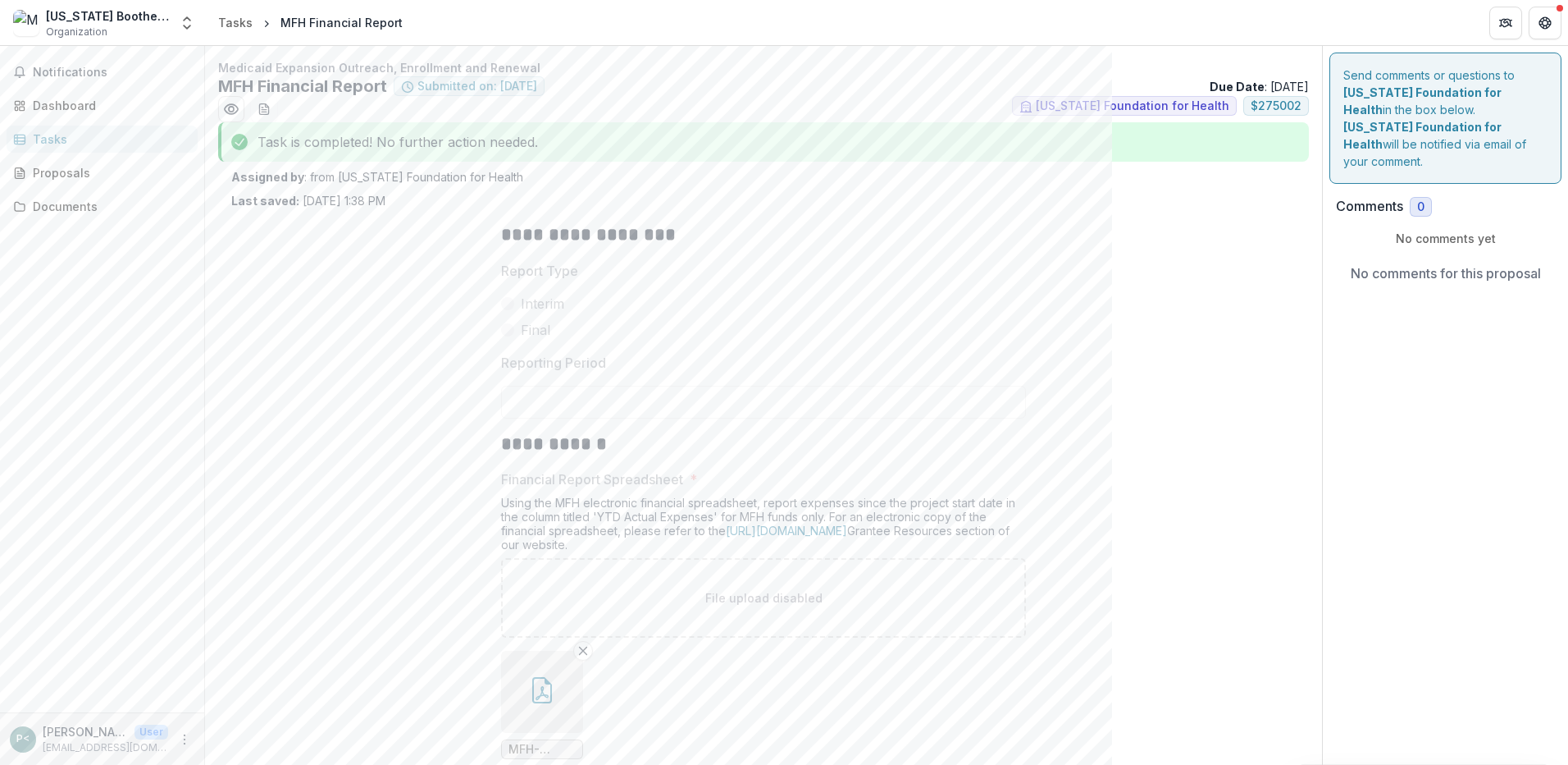
drag, startPoint x: 240, startPoint y: 34, endPoint x: 161, endPoint y: 407, distance: 381.3
click at [161, 407] on div "Notifications Dashboard Tasks Proposals Documents" at bounding box center [102, 379] width 204 height 667
click at [235, 23] on div "Tasks" at bounding box center [235, 22] width 35 height 17
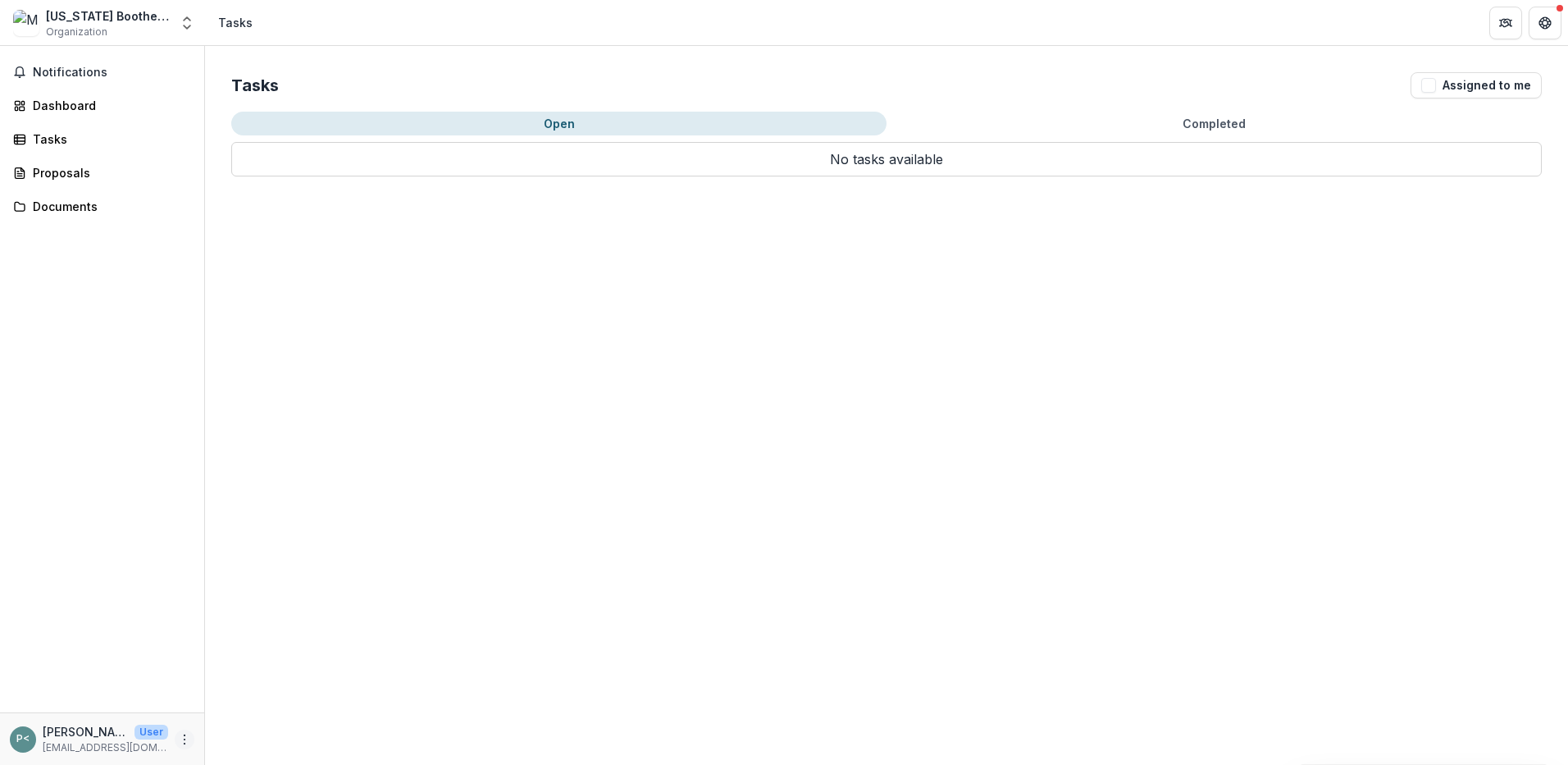
click at [180, 740] on icon "More" at bounding box center [184, 740] width 13 height 13
drag, startPoint x: 235, startPoint y: 736, endPoint x: 249, endPoint y: 659, distance: 78.3
click at [235, 735] on button "Logout" at bounding box center [293, 731] width 176 height 27
